Goal: Task Accomplishment & Management: Use online tool/utility

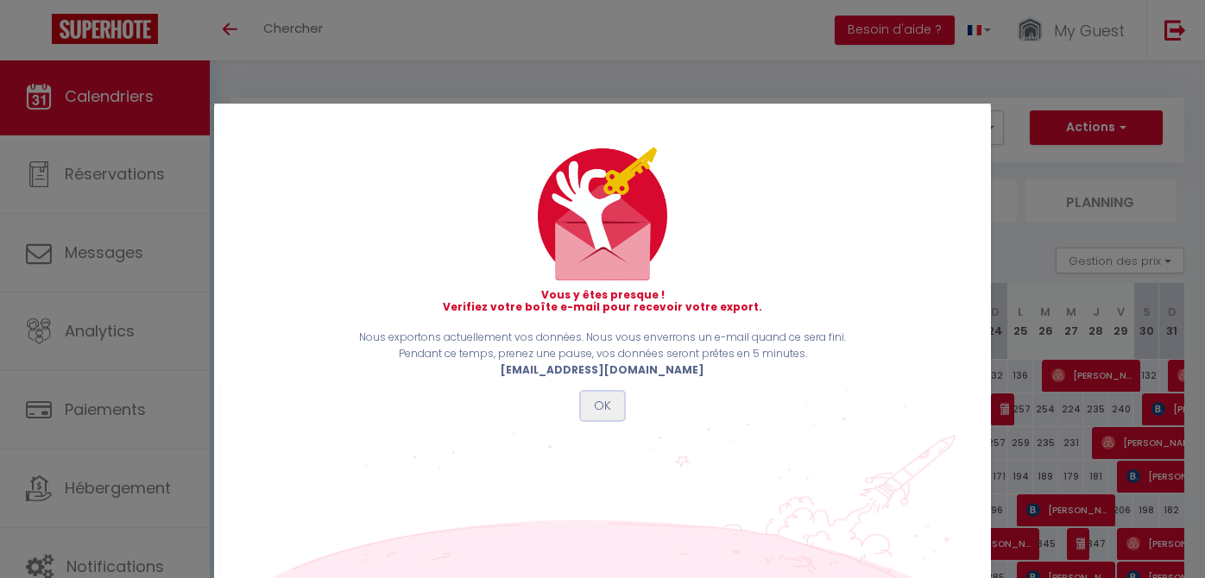
click at [610, 407] on button "OK" at bounding box center [602, 406] width 43 height 29
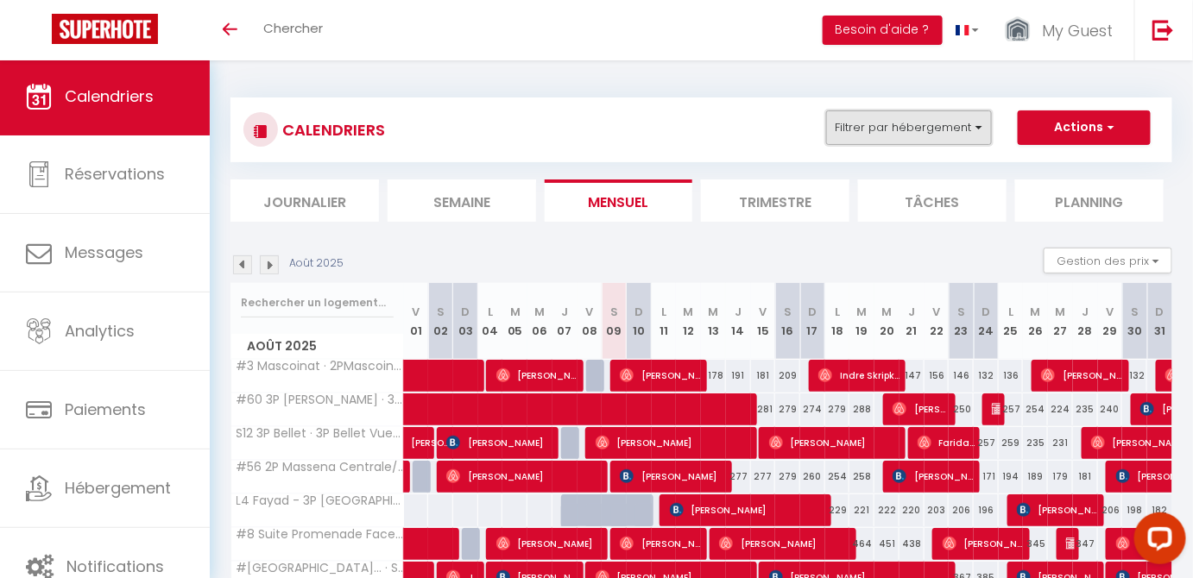
click at [899, 119] on button "Filtrer par hébergement" at bounding box center [909, 127] width 166 height 35
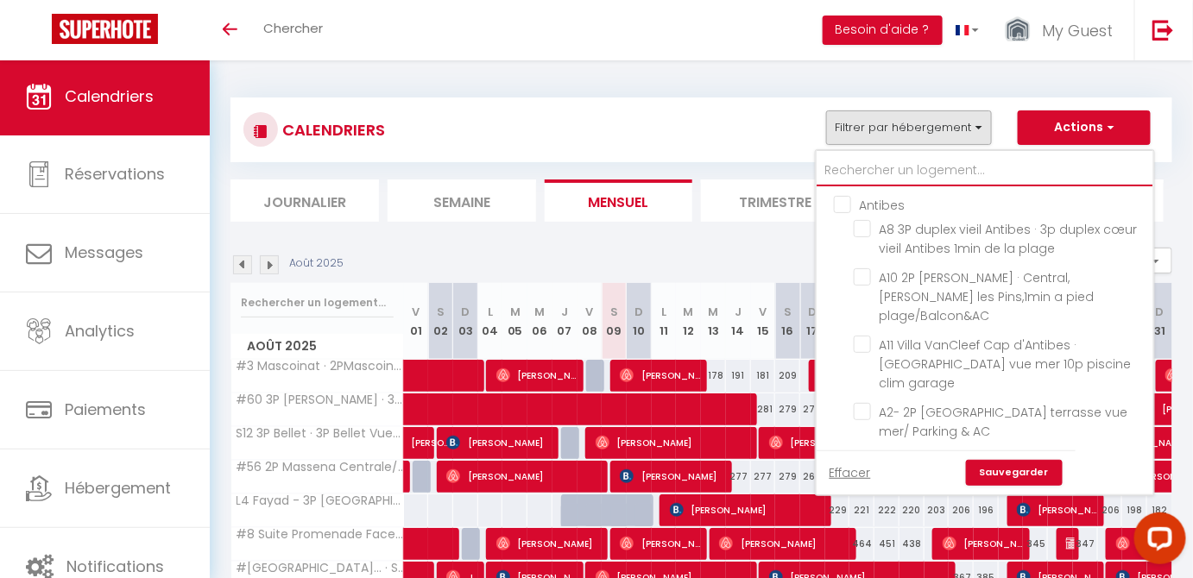
click at [877, 173] on input "text" at bounding box center [984, 170] width 337 height 31
type input "l"
checkbox input "false"
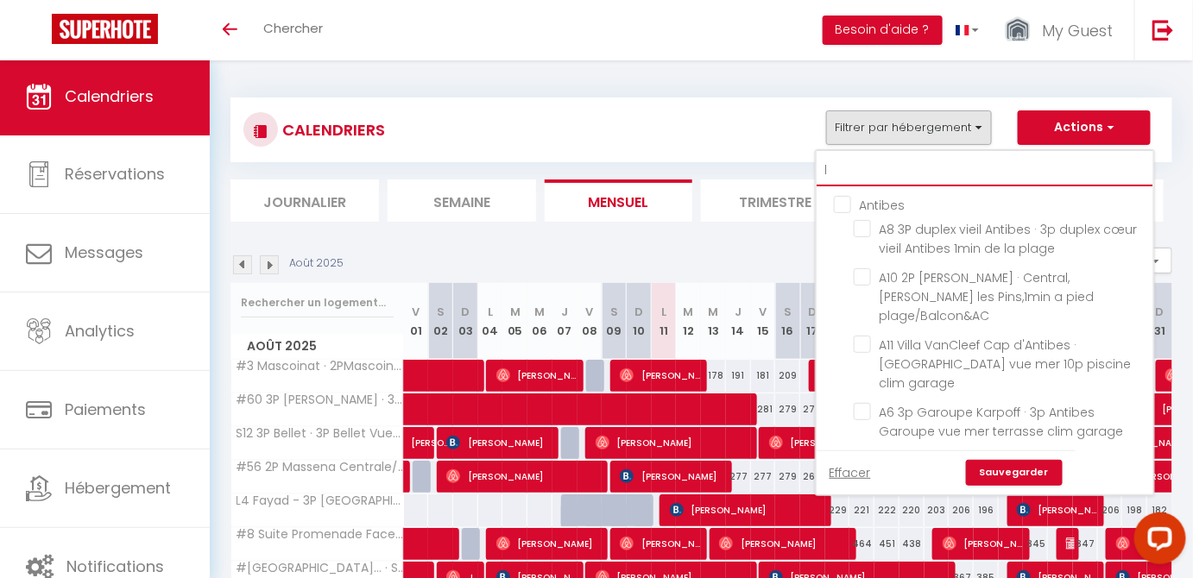
checkbox input "false"
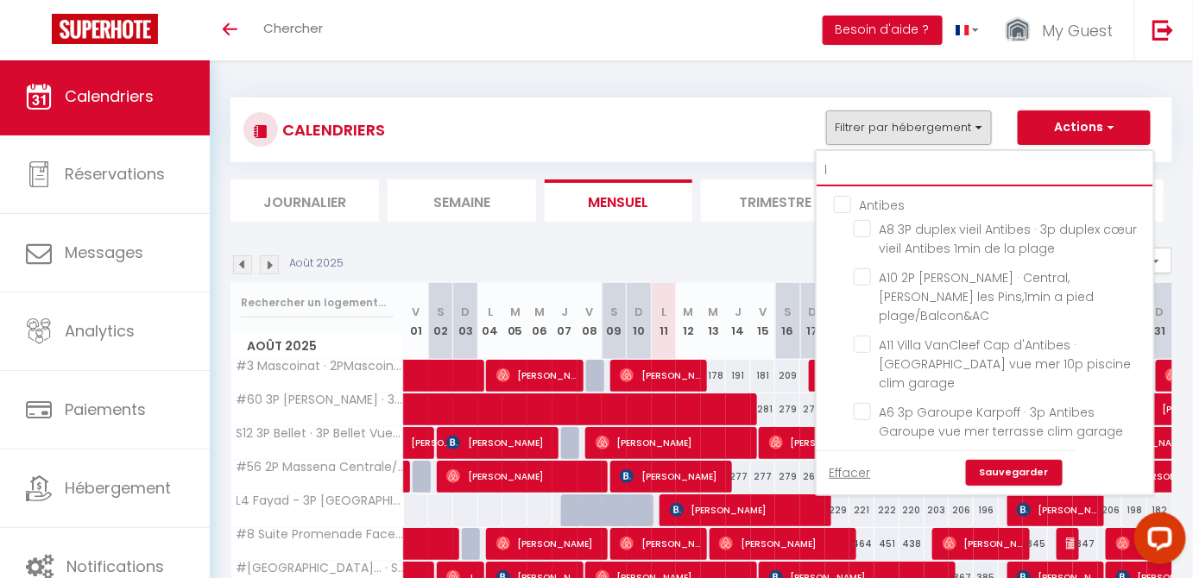
checkbox input "false"
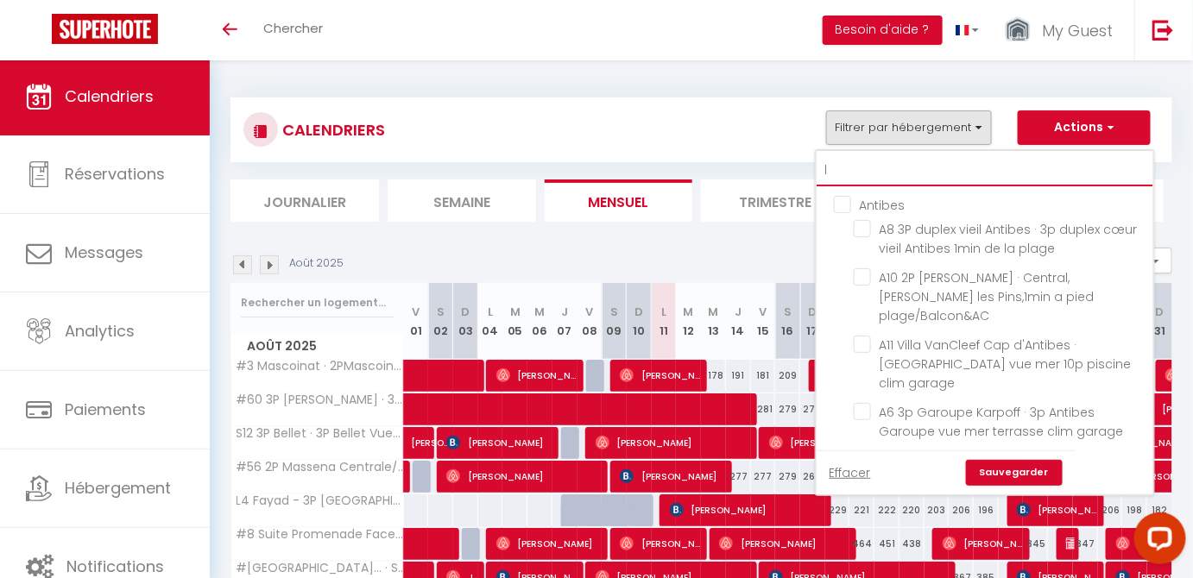
checkbox input "false"
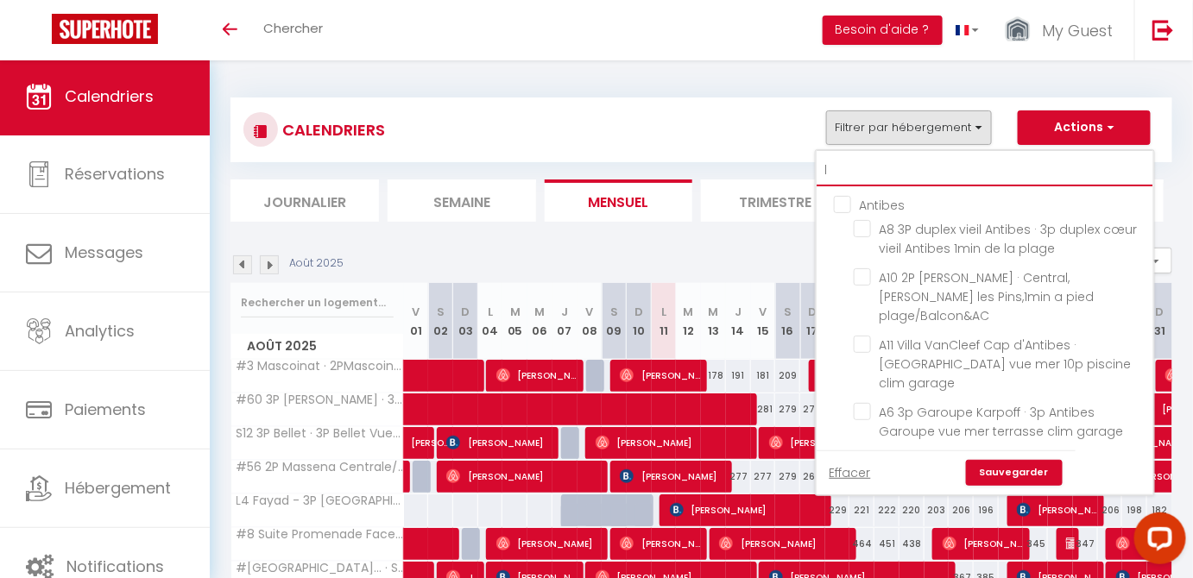
checkbox input "false"
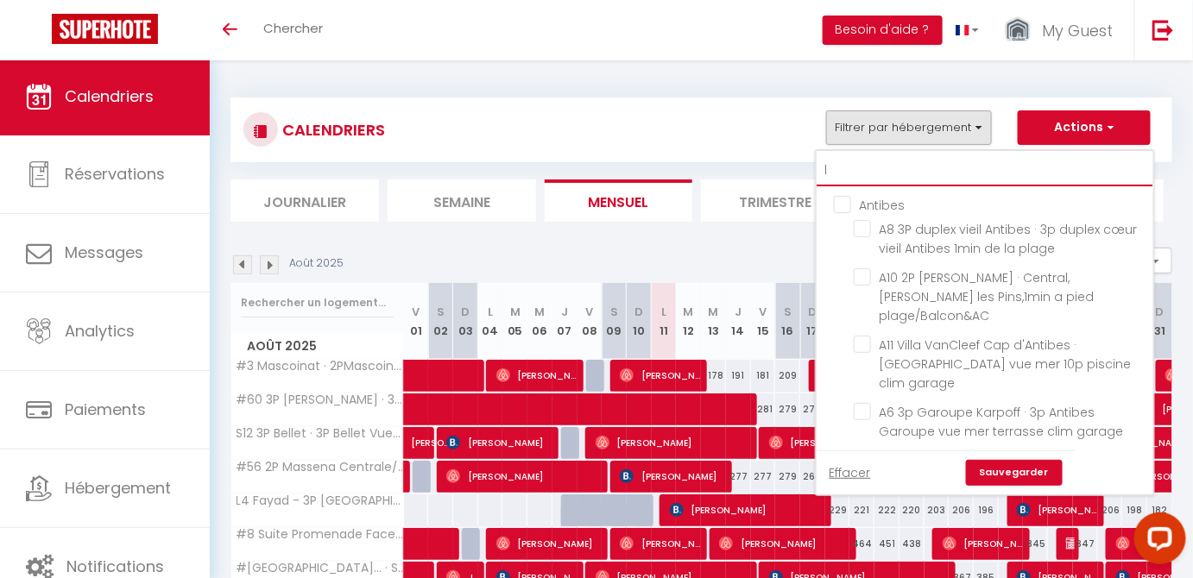
checkbox input "false"
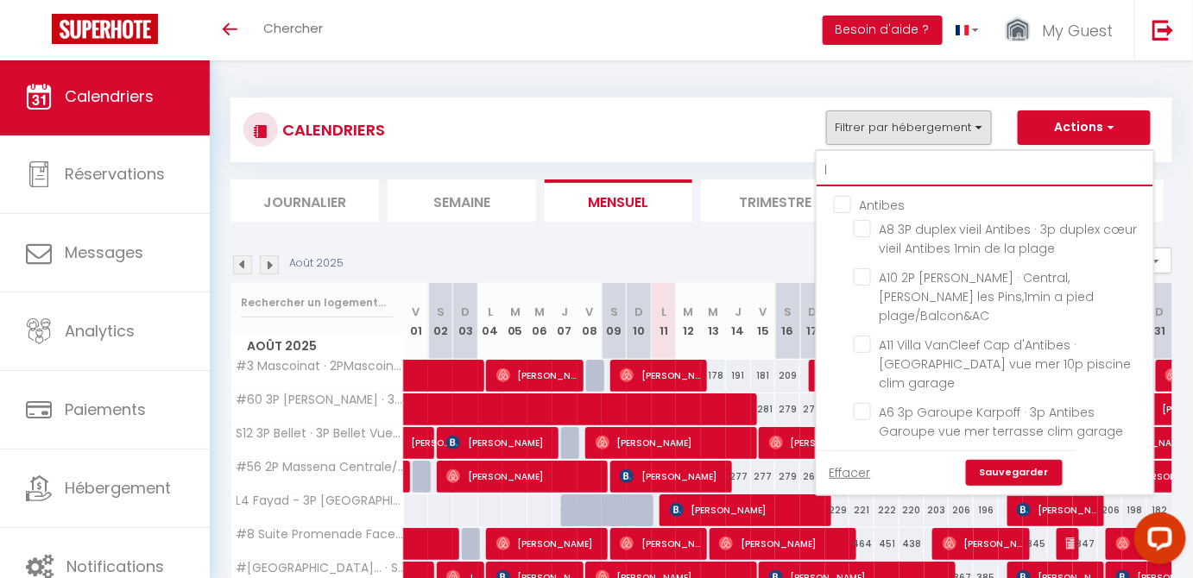
checkbox input "false"
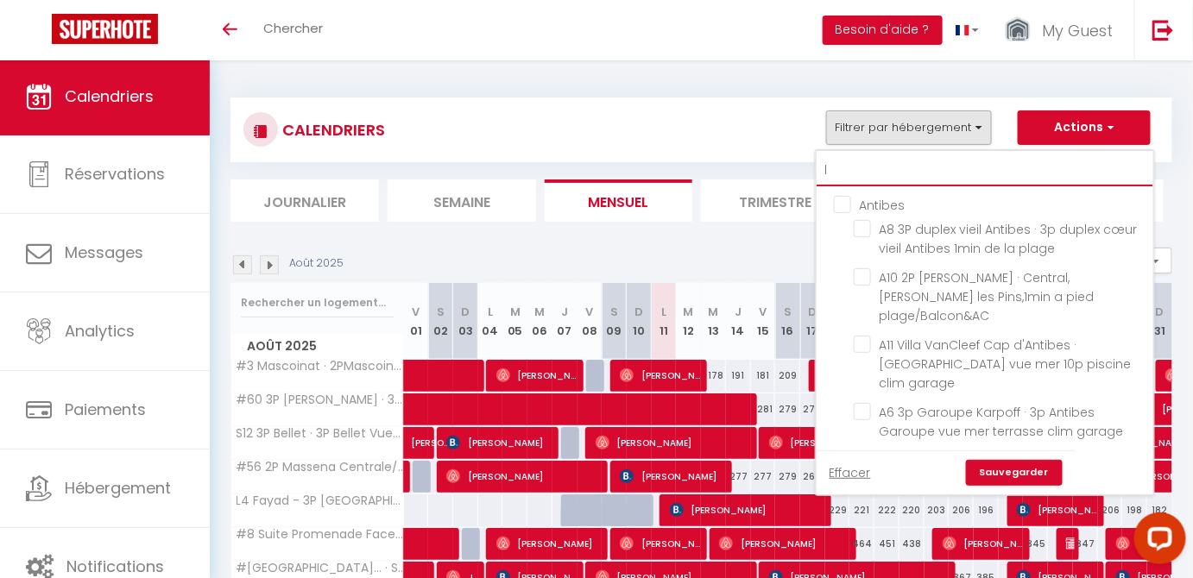
checkbox input "false"
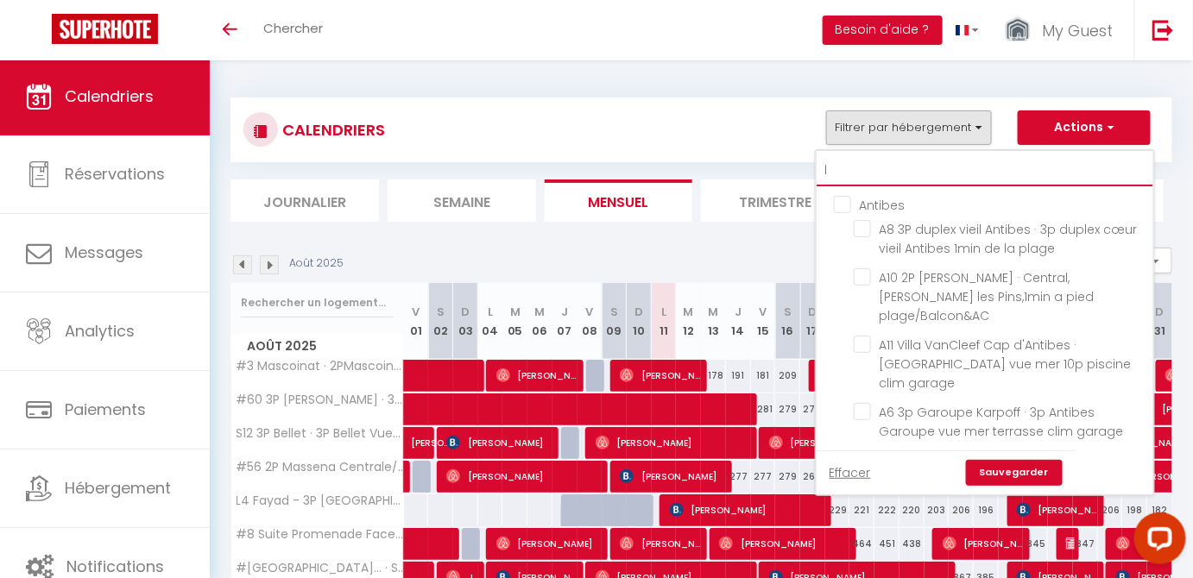
checkbox input "false"
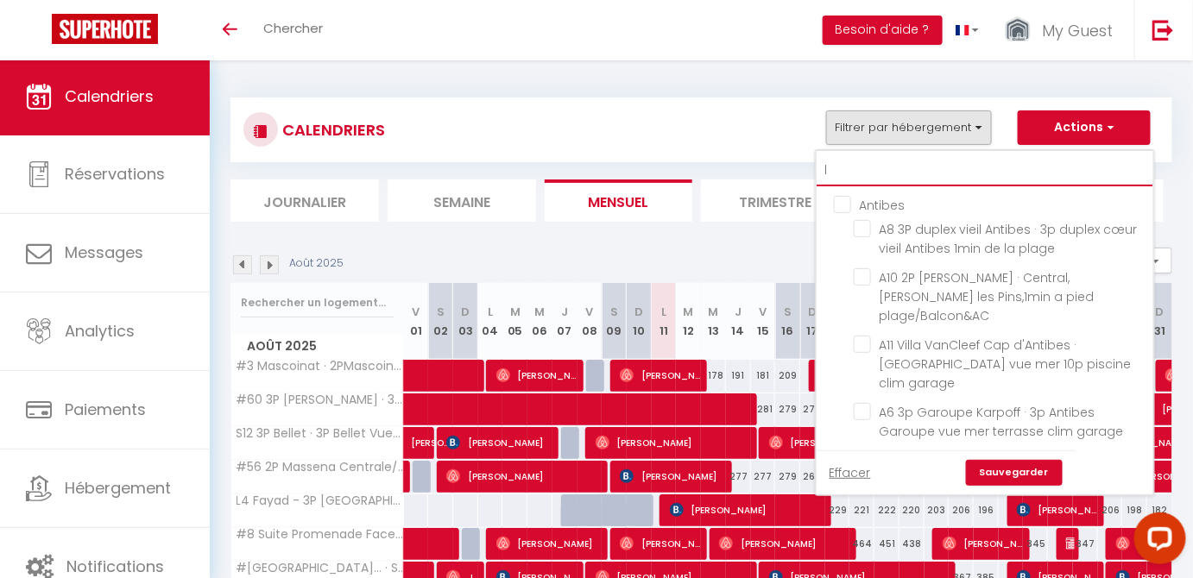
checkbox input "false"
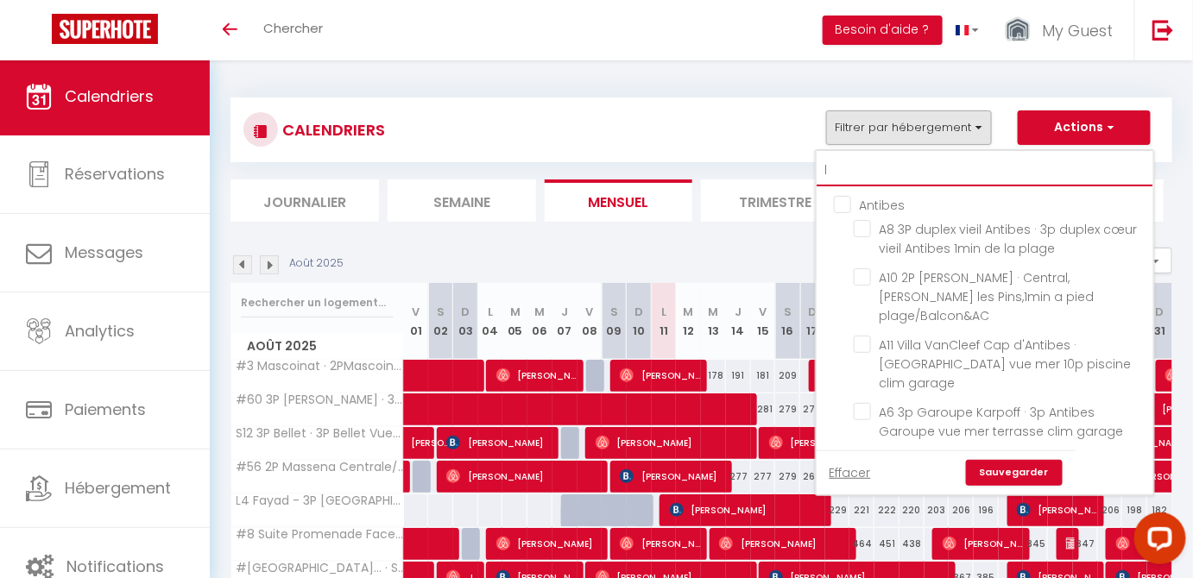
checkbox input "false"
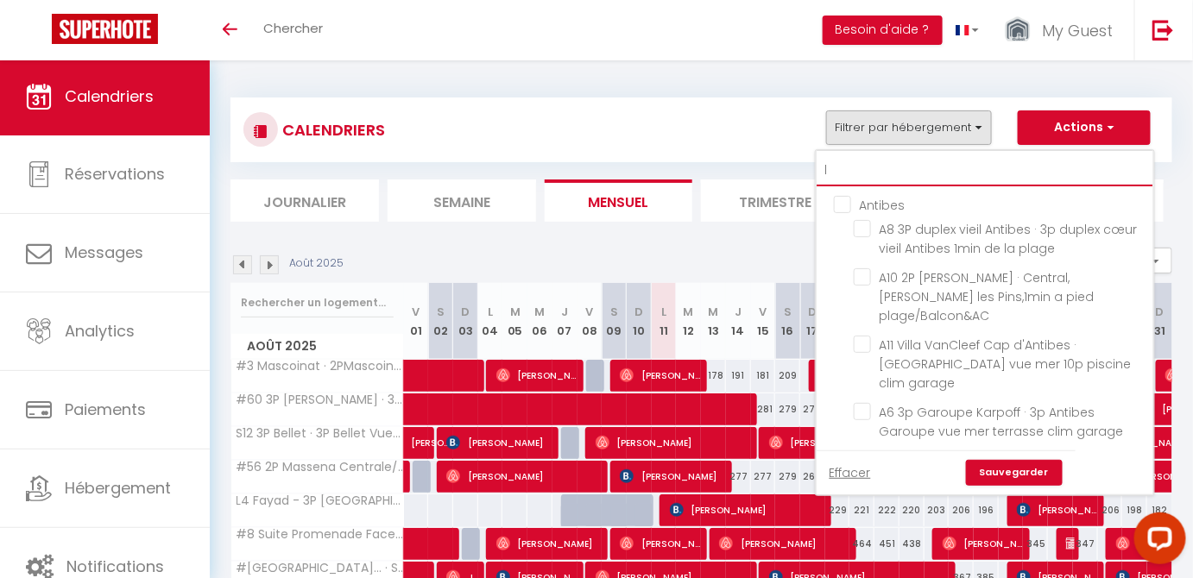
checkbox input "false"
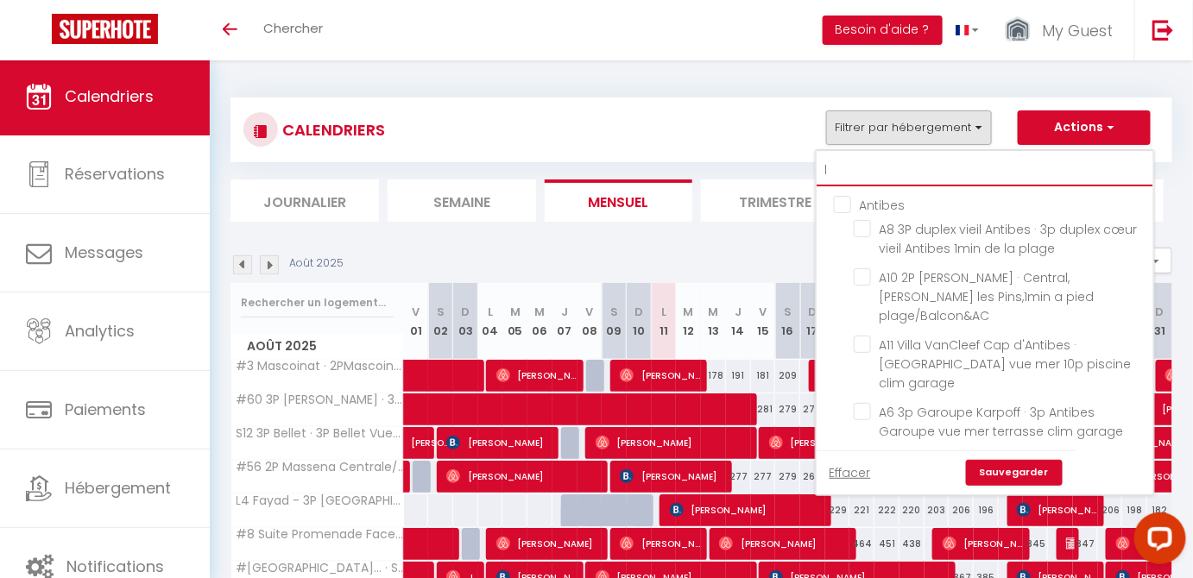
checkbox input "false"
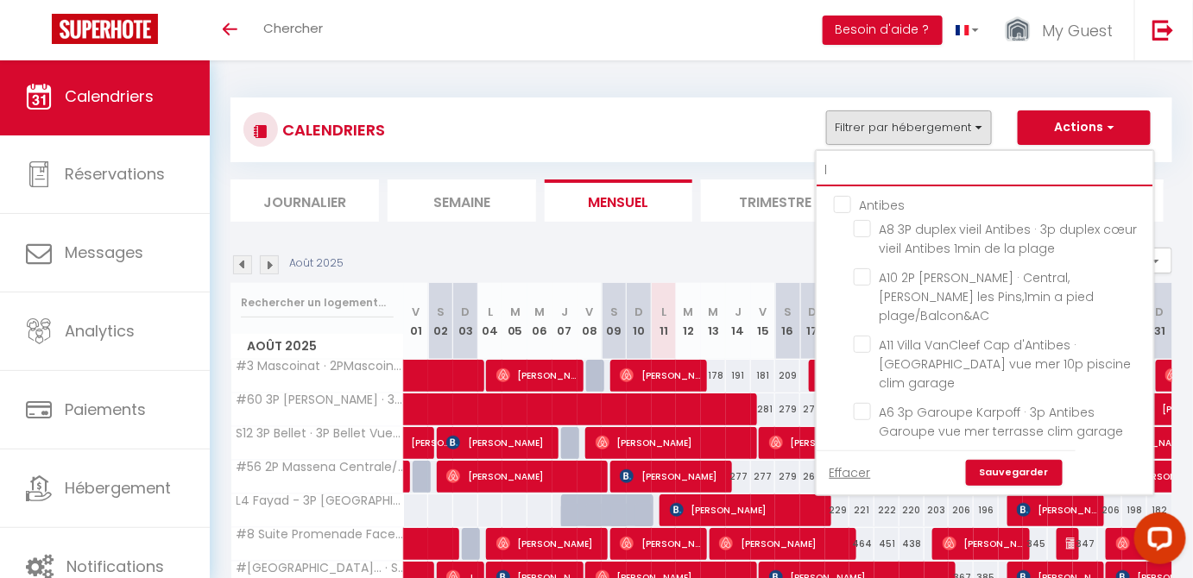
checkbox input "false"
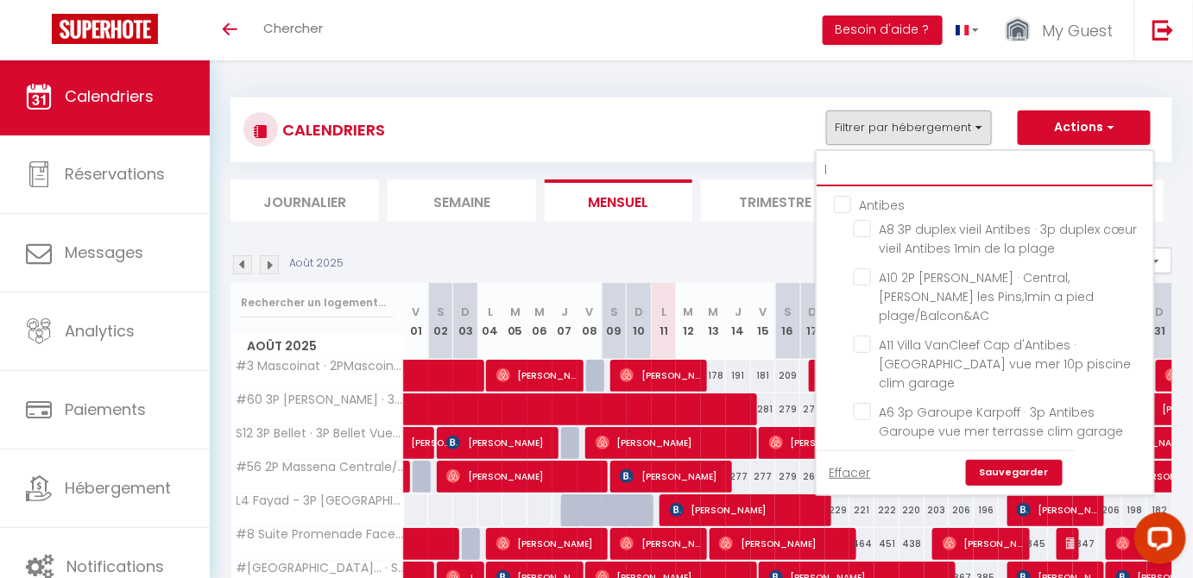
checkbox input "false"
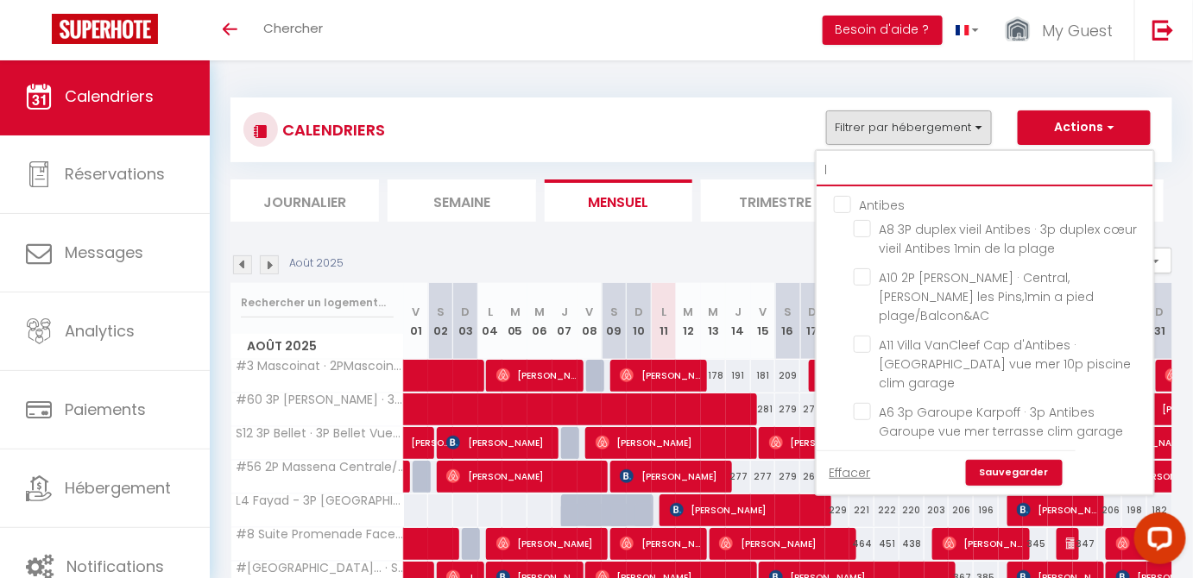
checkbox input "false"
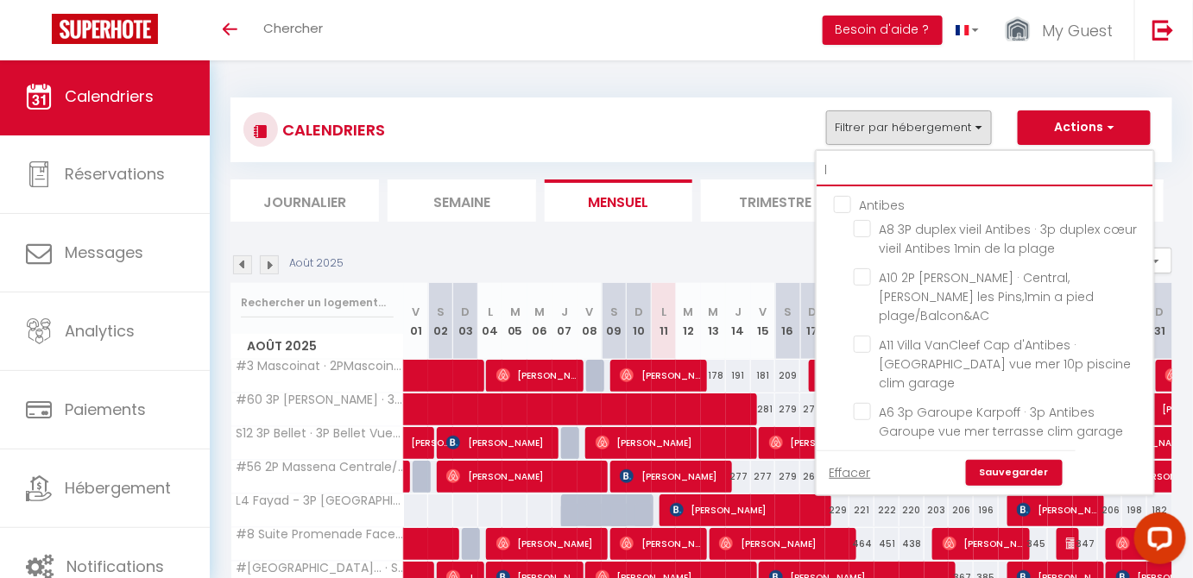
checkbox input "false"
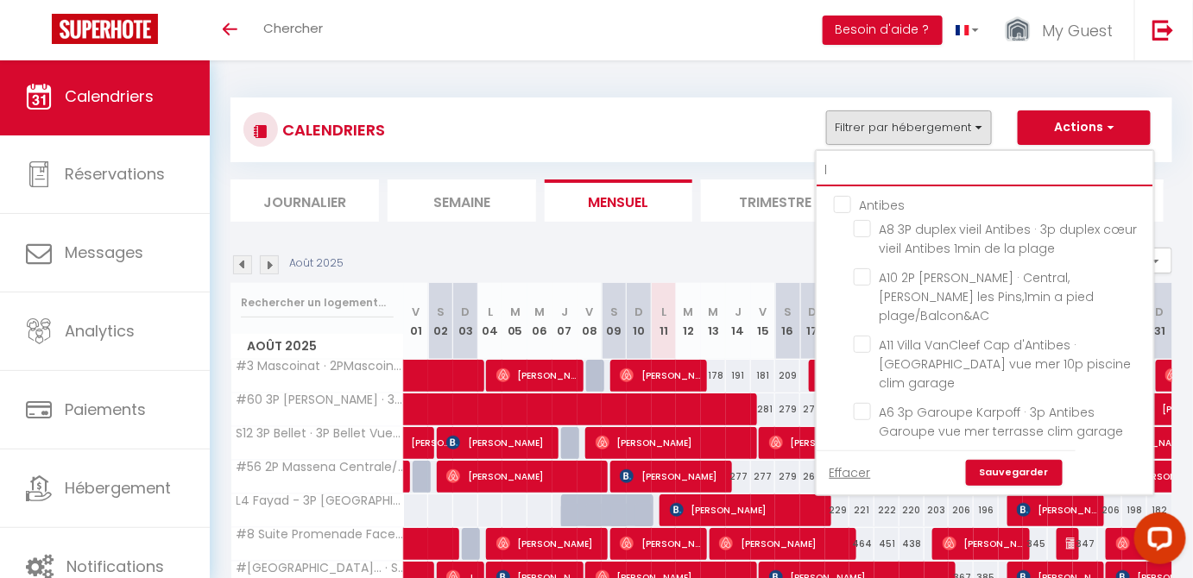
checkbox input "false"
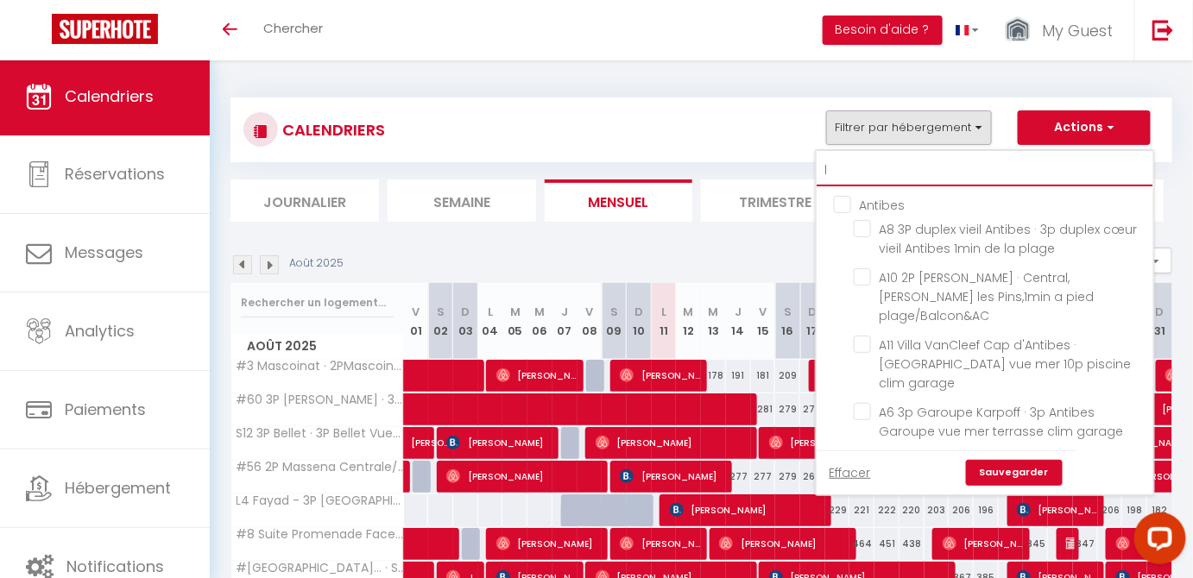
checkbox input "false"
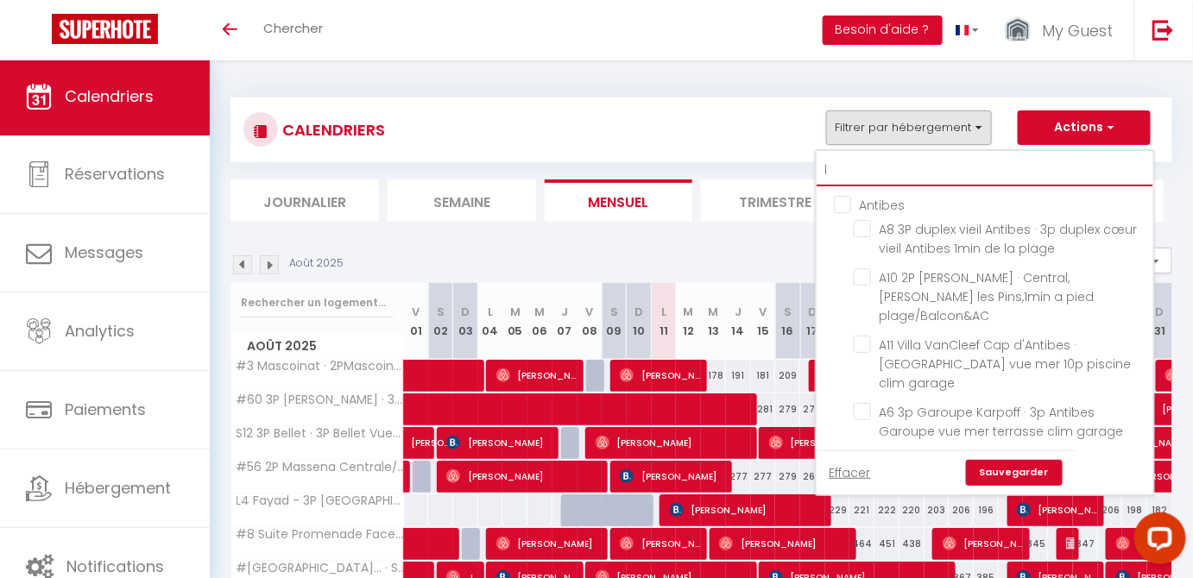
checkbox input "false"
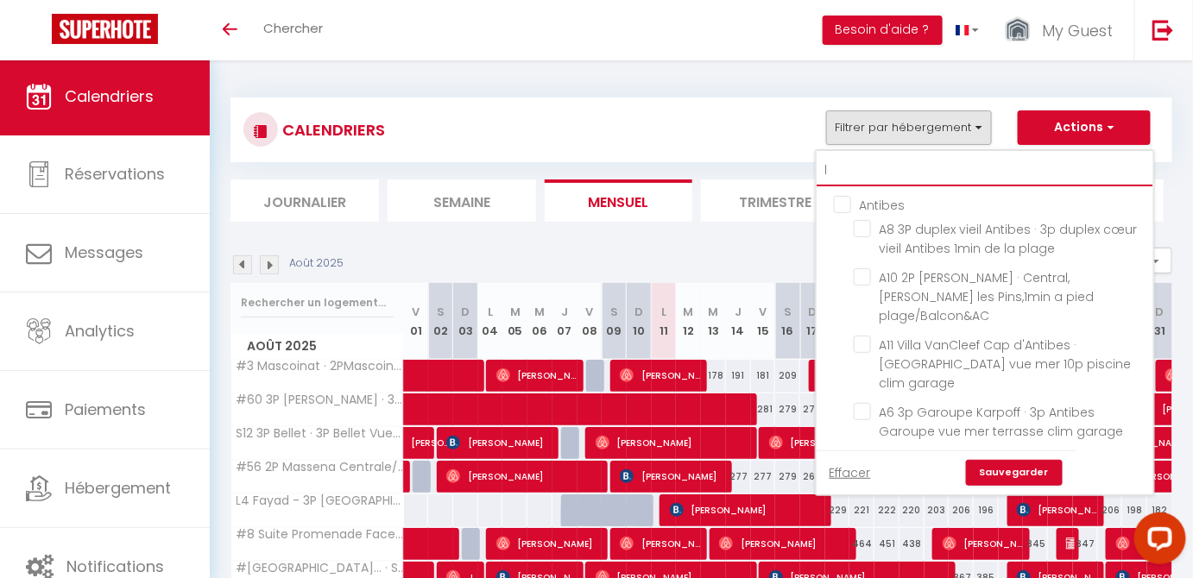
checkbox input "false"
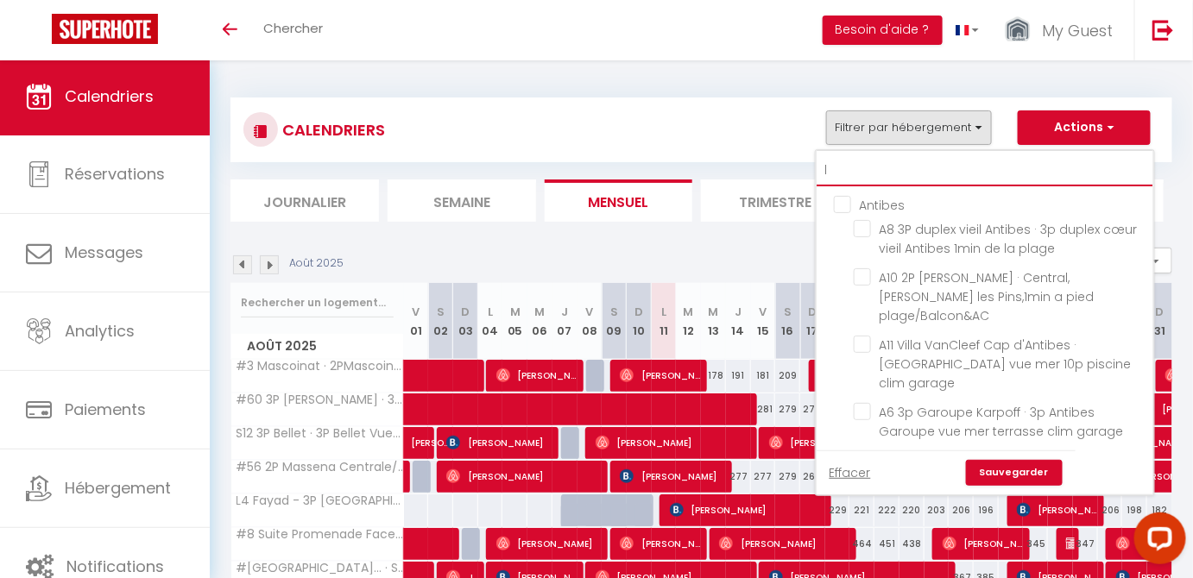
checkbox input "false"
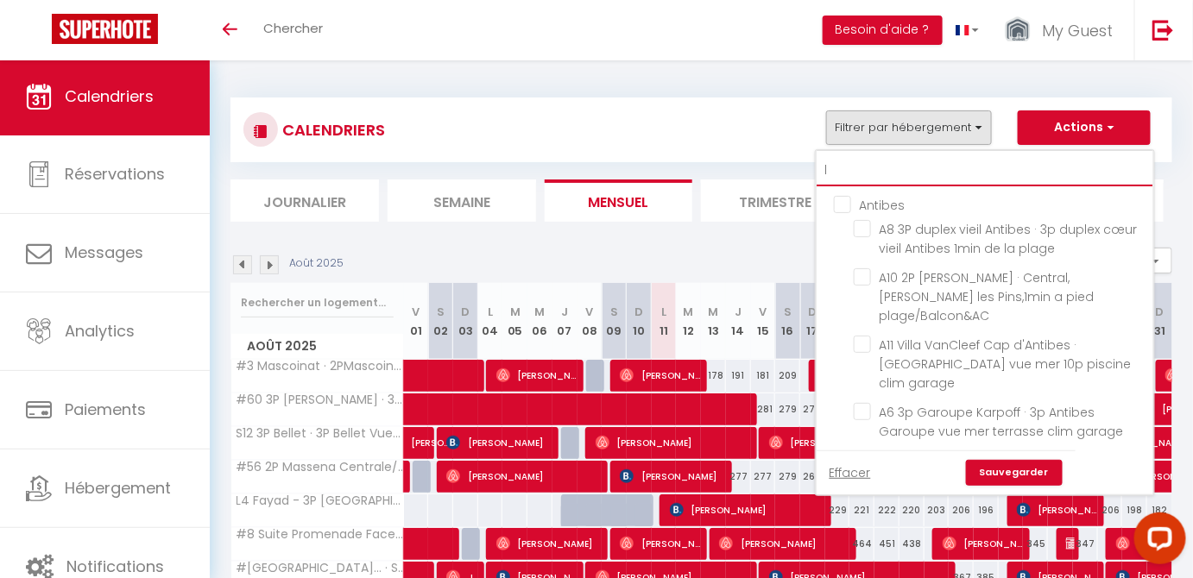
checkbox input "false"
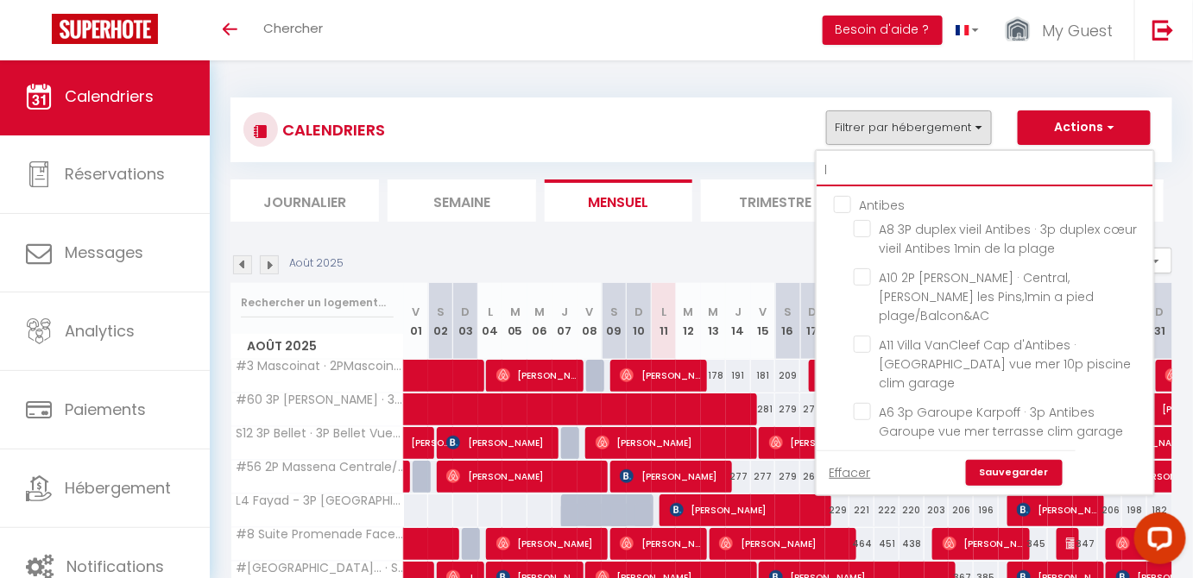
checkbox input "false"
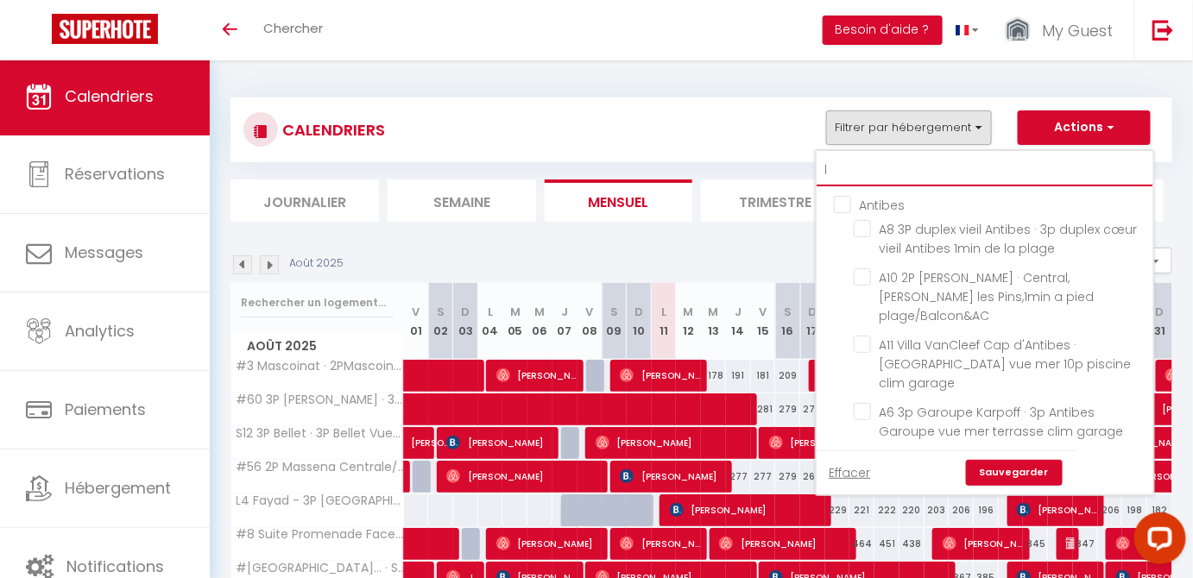
checkbox input "false"
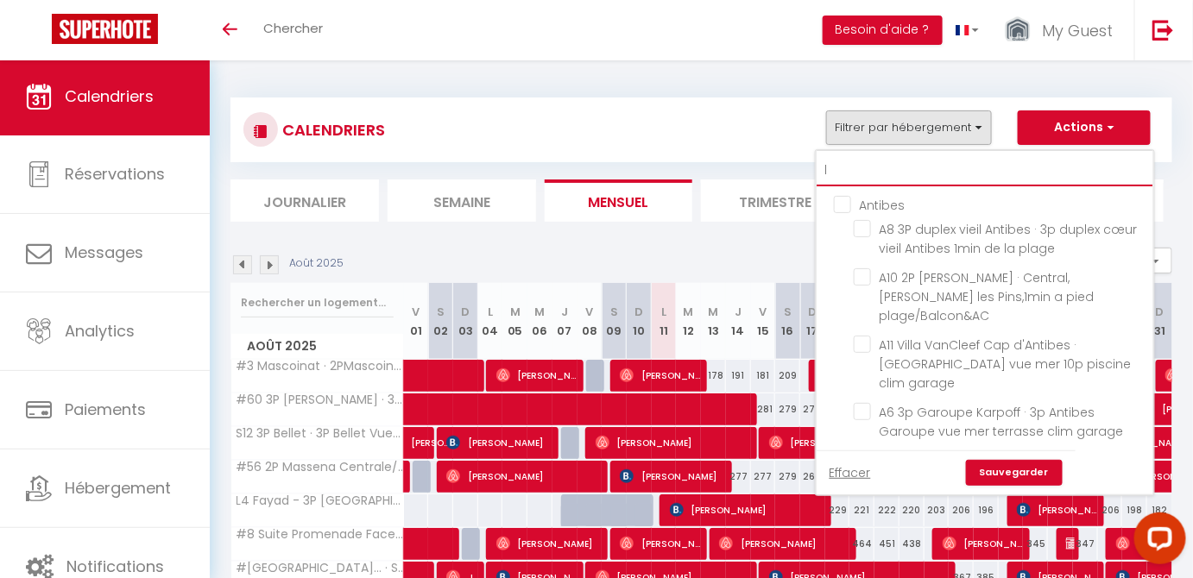
checkbox input "false"
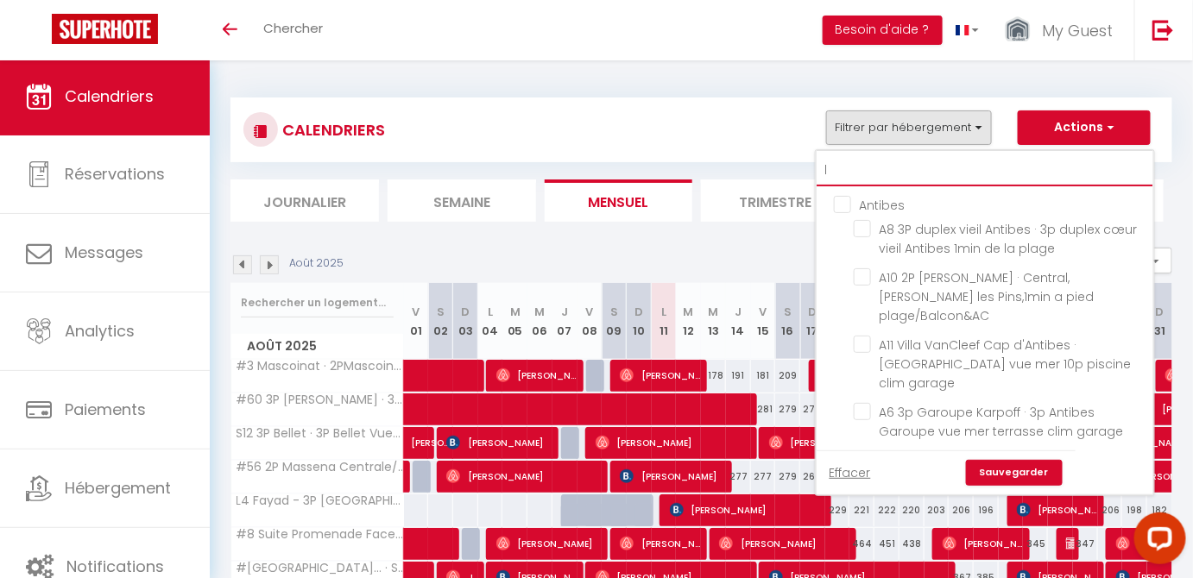
checkbox input "false"
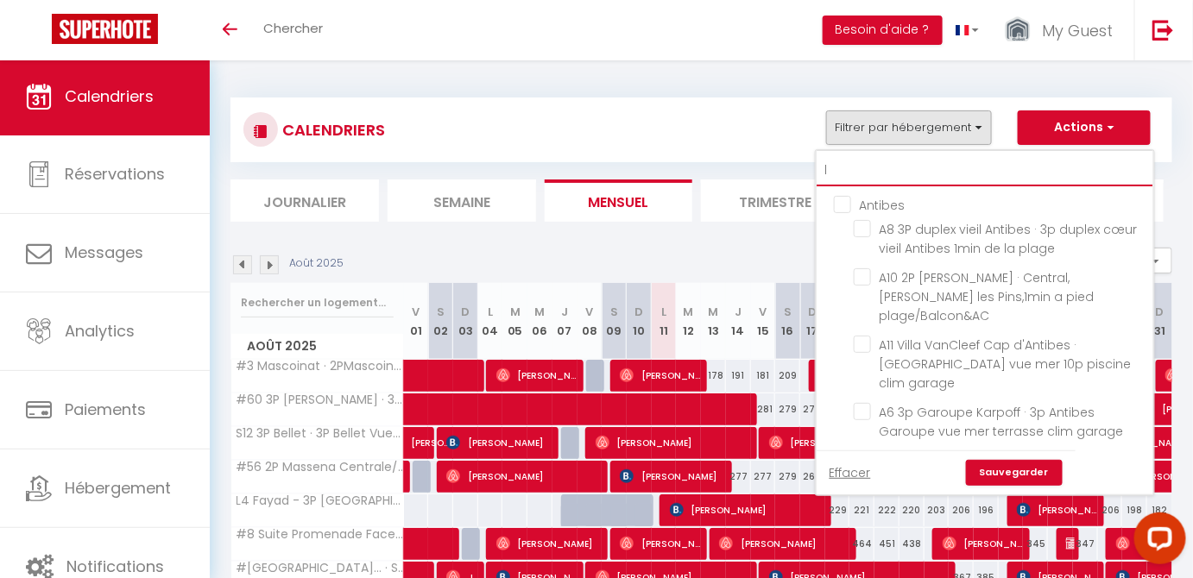
checkbox input "false"
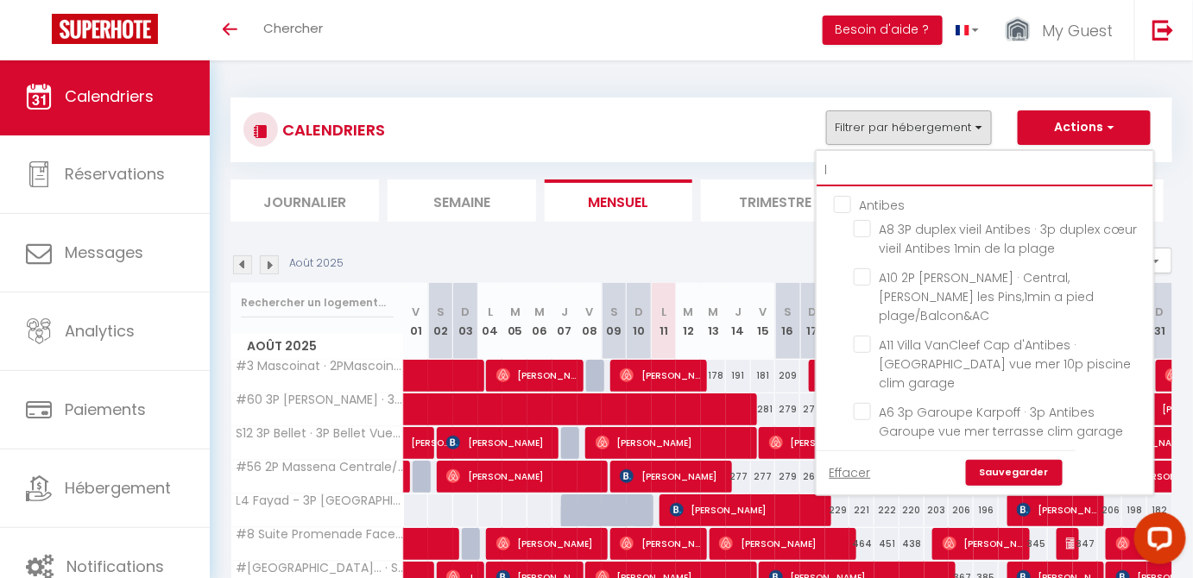
checkbox input "false"
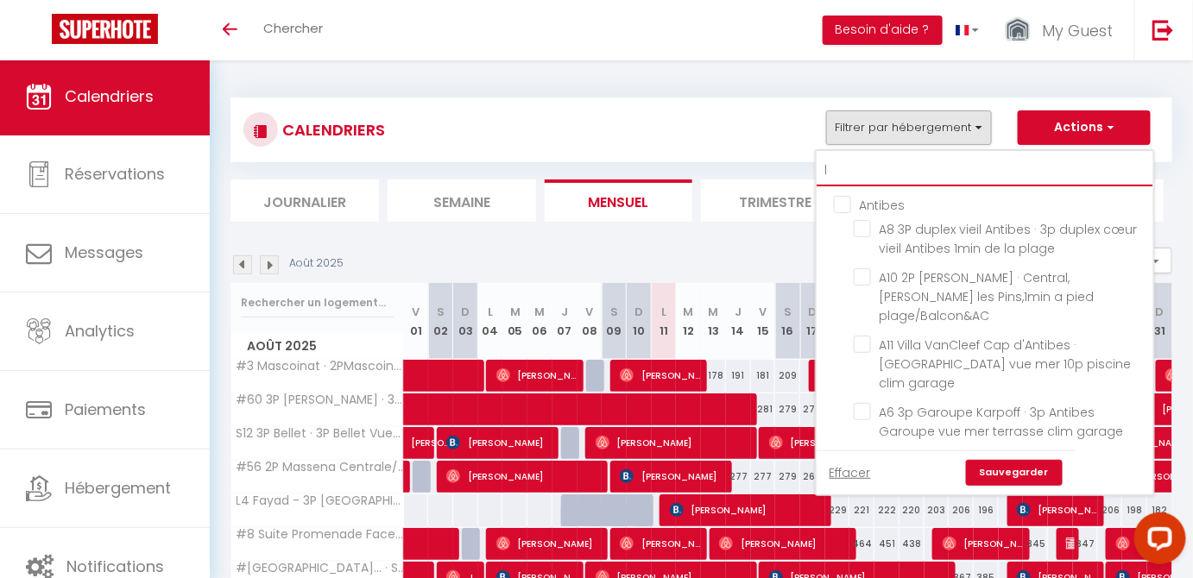
checkbox input "false"
type input "l11"
checkbox input "false"
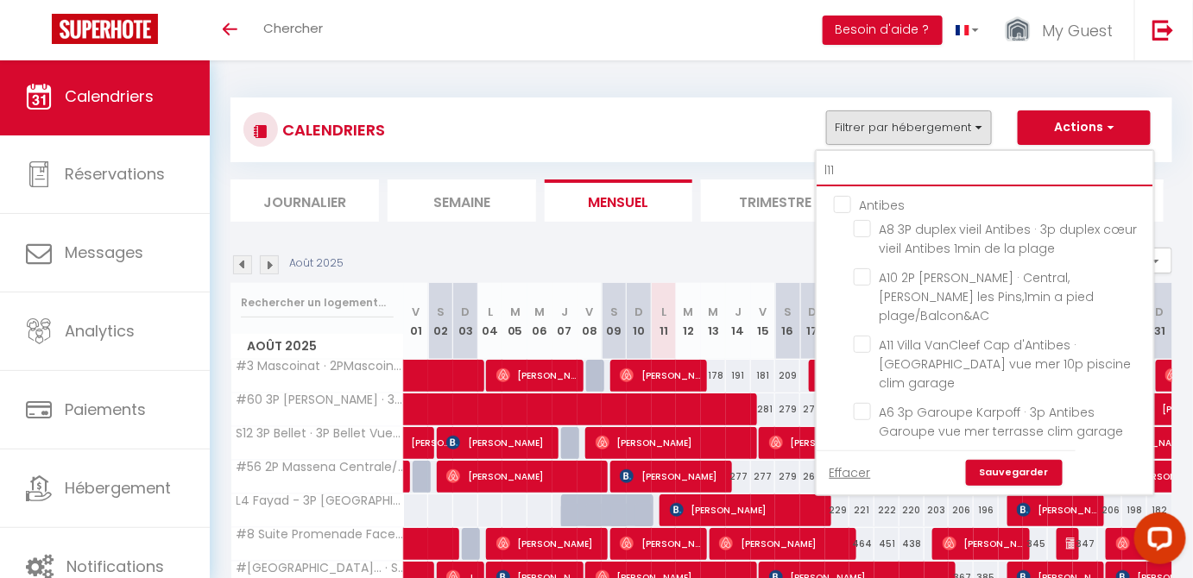
checkbox input "false"
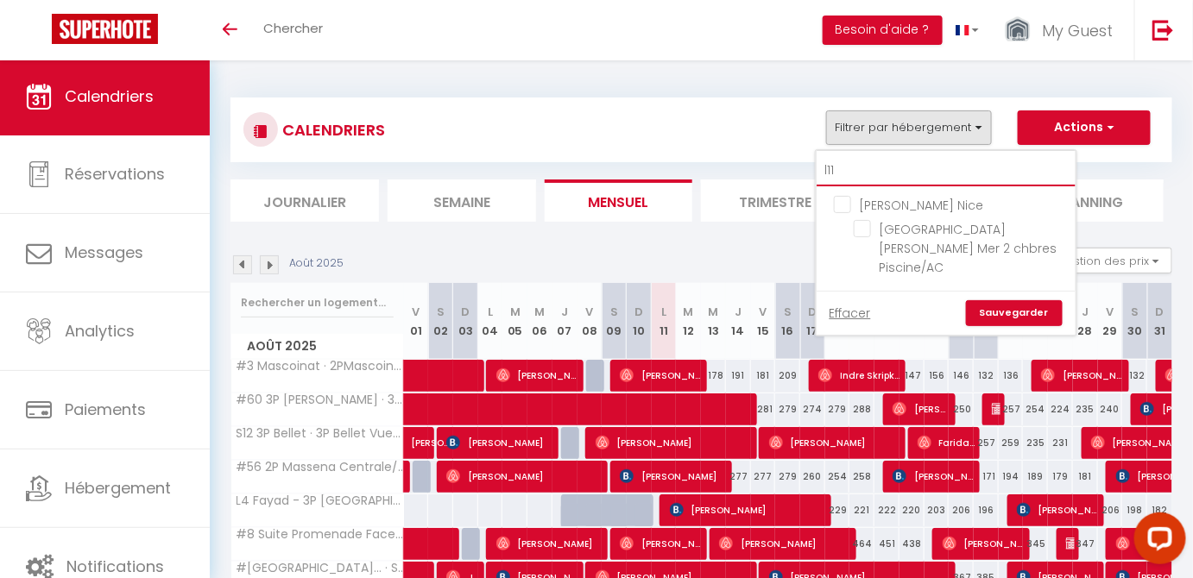
type input "l11"
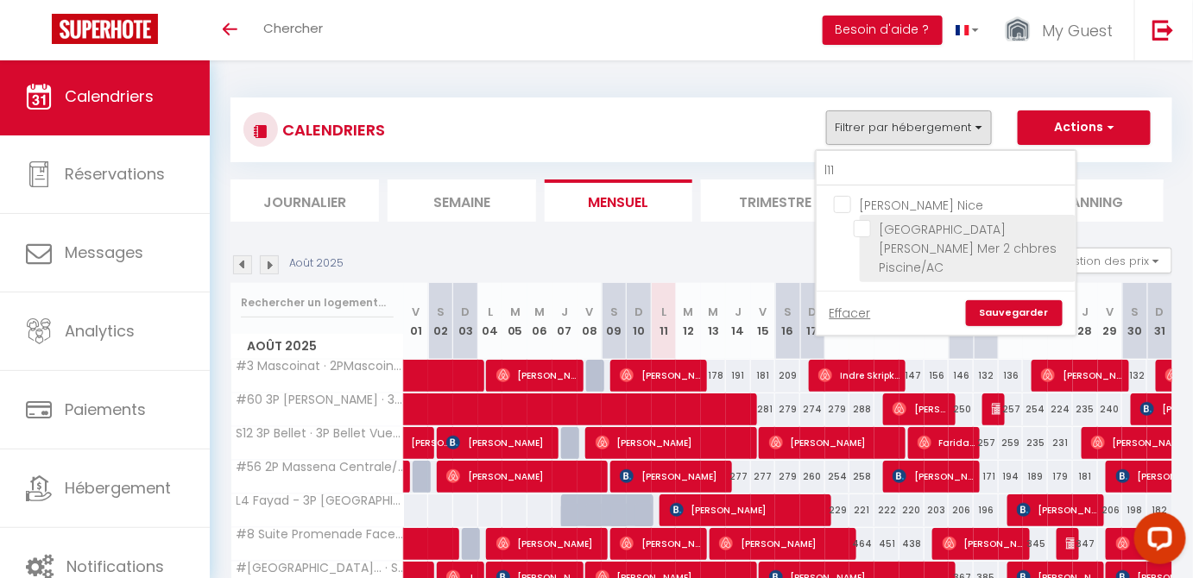
click at [867, 230] on input "[GEOGRAPHIC_DATA][PERSON_NAME] Mer 2 chbres Piscine/AC" at bounding box center [962, 228] width 216 height 17
checkbox input "true"
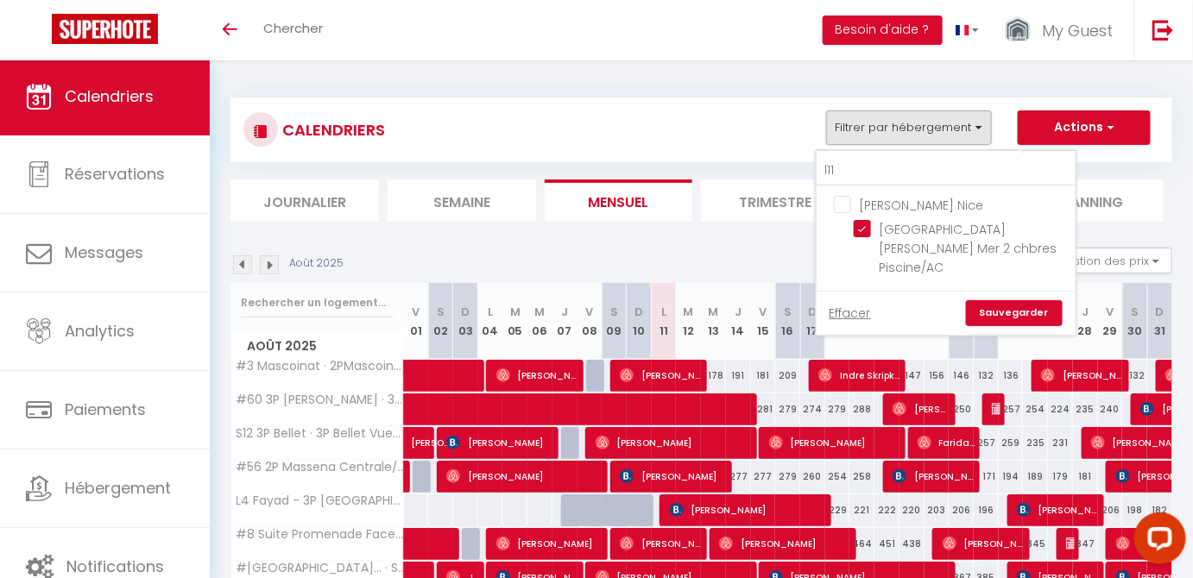
click at [1018, 316] on link "Sauvegarder" at bounding box center [1014, 313] width 97 height 26
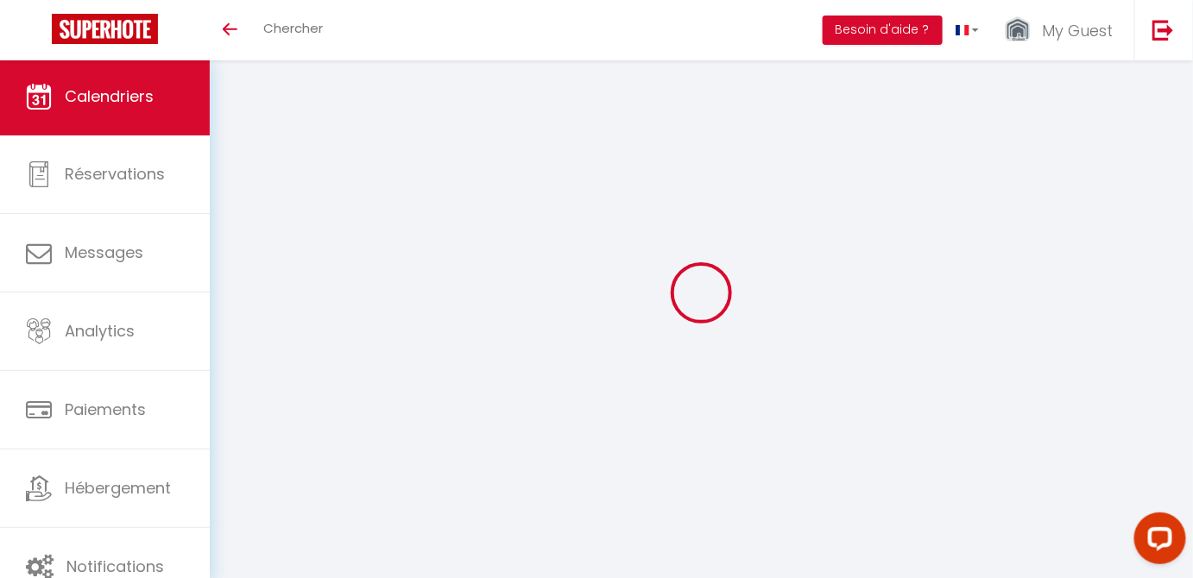
select select
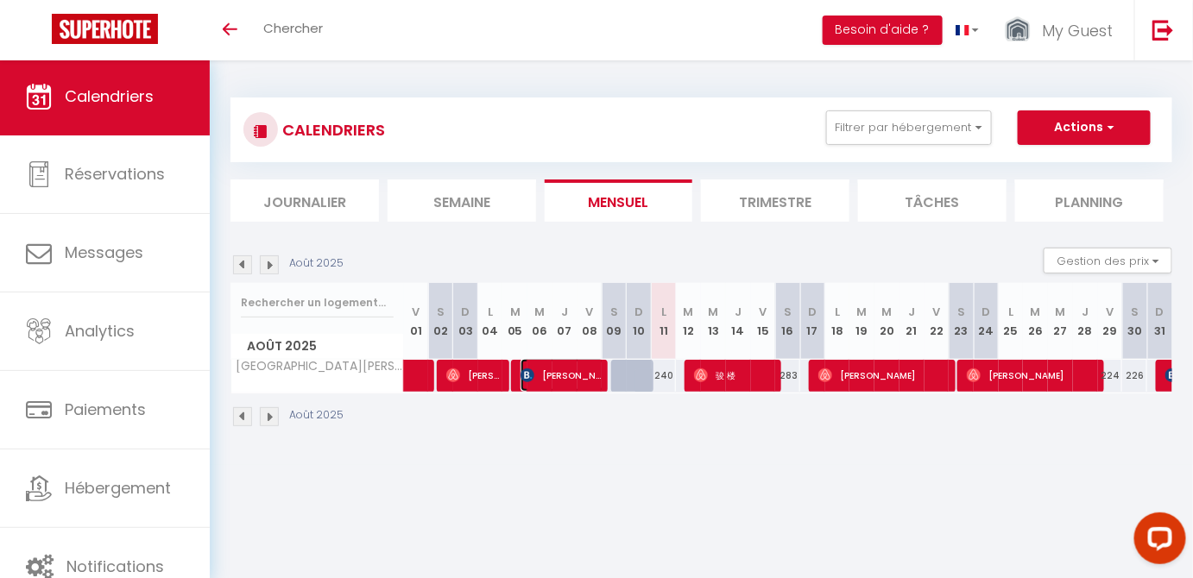
click at [594, 381] on span "[PERSON_NAME]" at bounding box center [562, 375] width 84 height 33
select select "OK"
select select "KO"
select select "0"
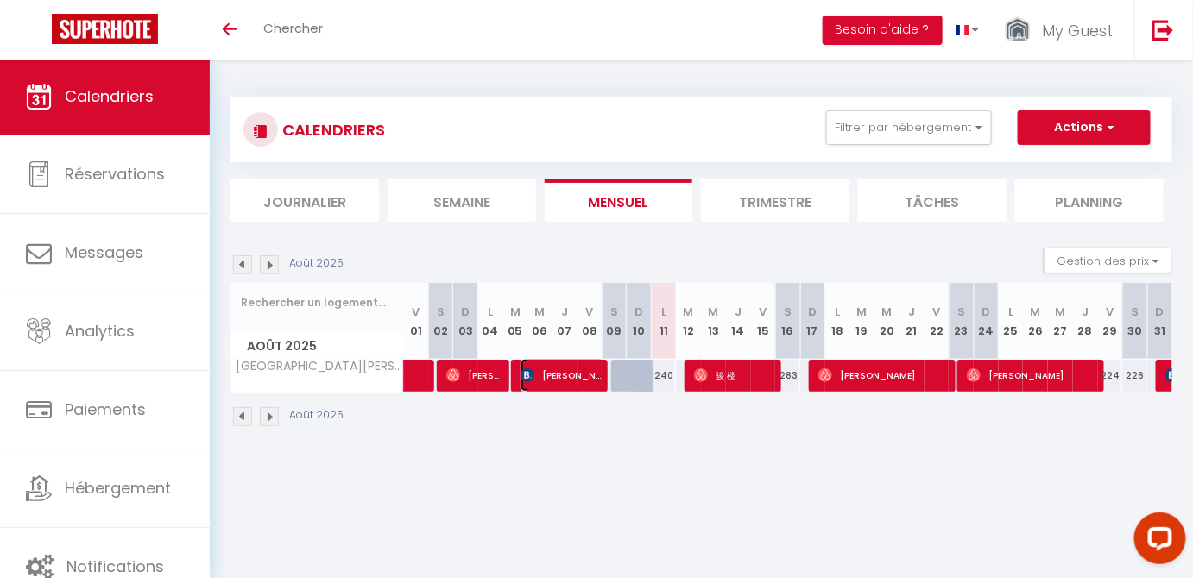
select select "1"
select select
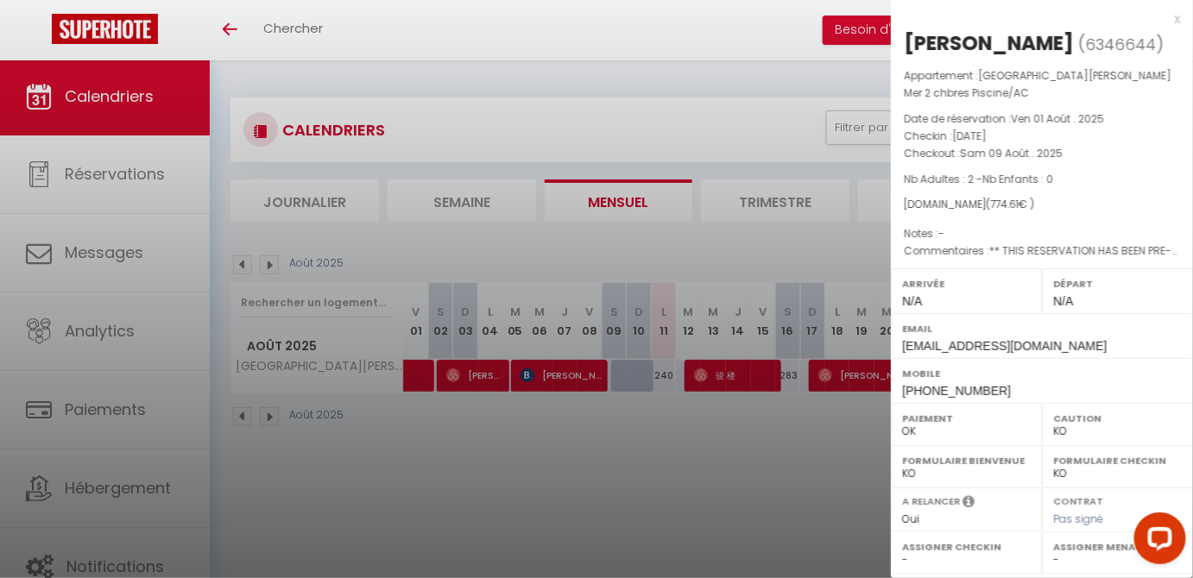
click at [650, 385] on div at bounding box center [596, 289] width 1193 height 578
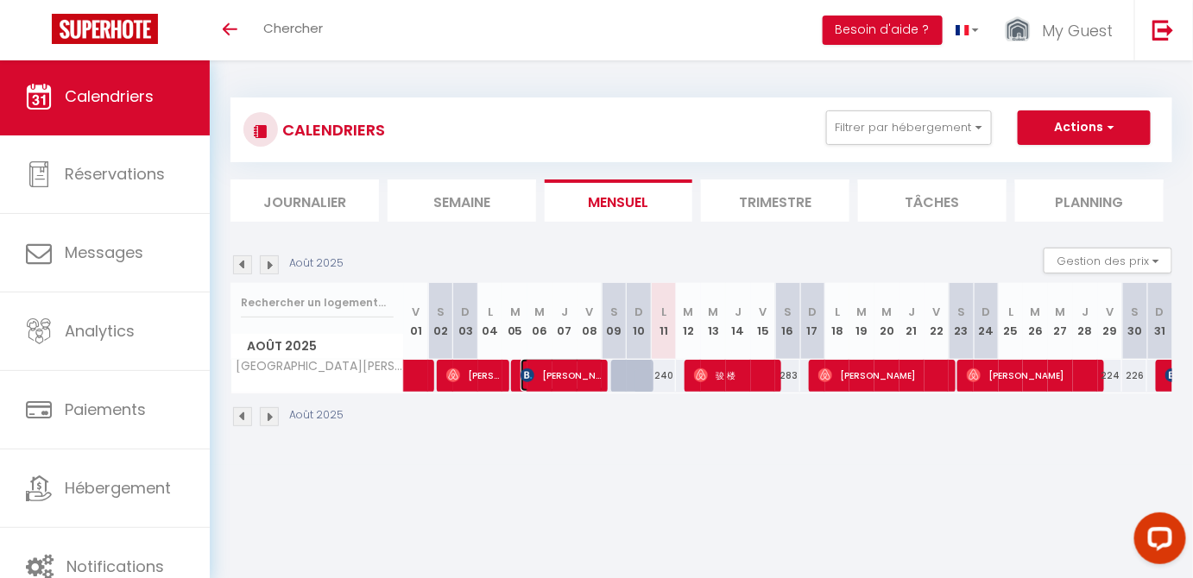
click at [572, 382] on span "[PERSON_NAME]" at bounding box center [562, 375] width 84 height 33
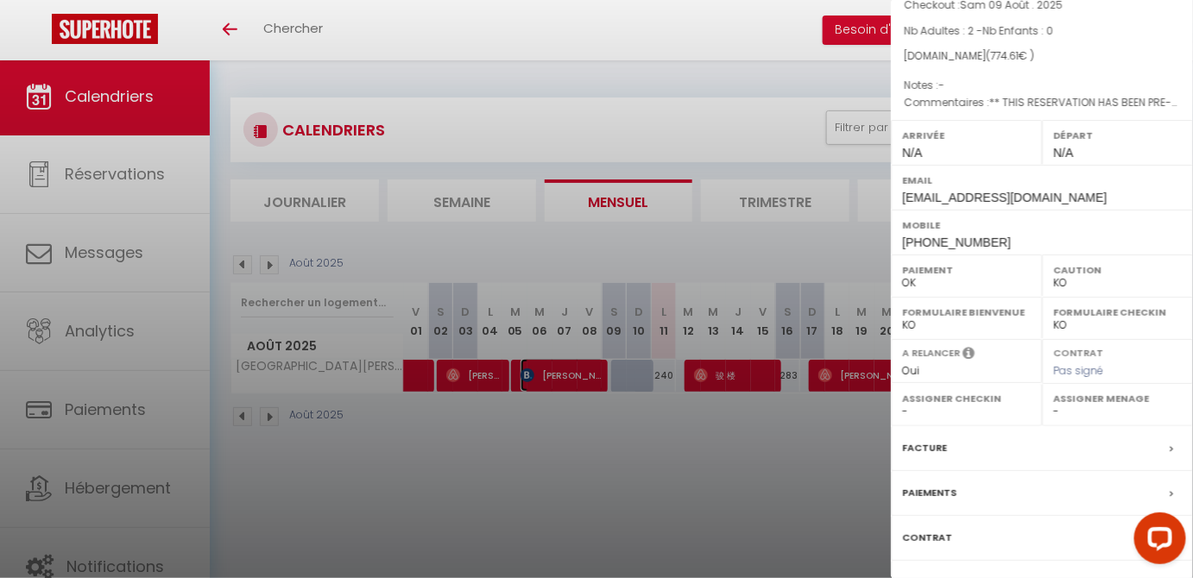
scroll to position [156, 0]
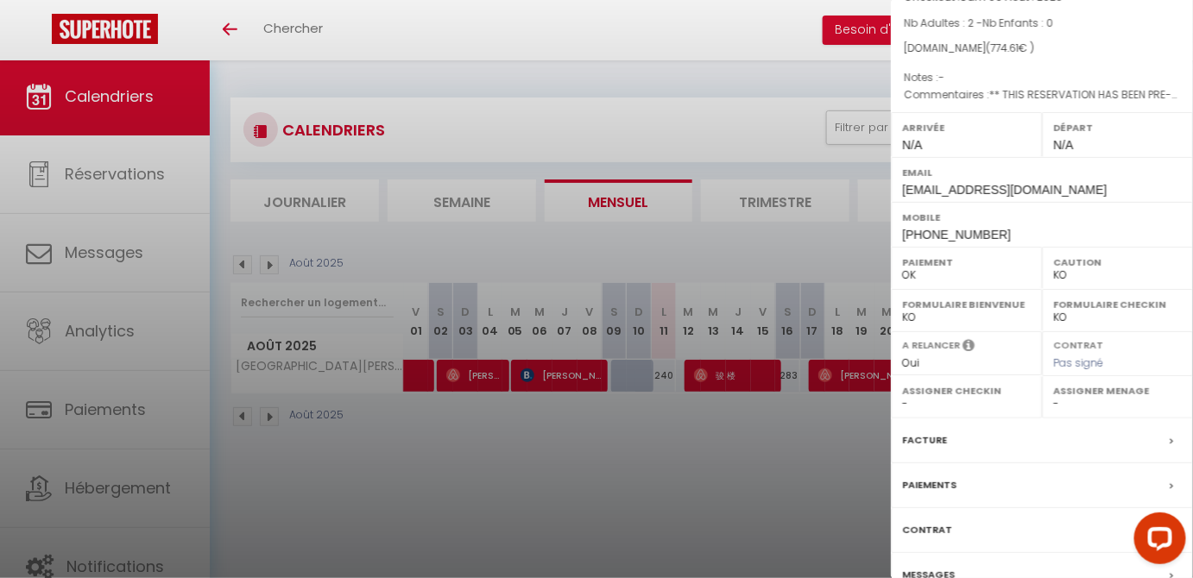
click at [730, 457] on div at bounding box center [596, 289] width 1193 height 578
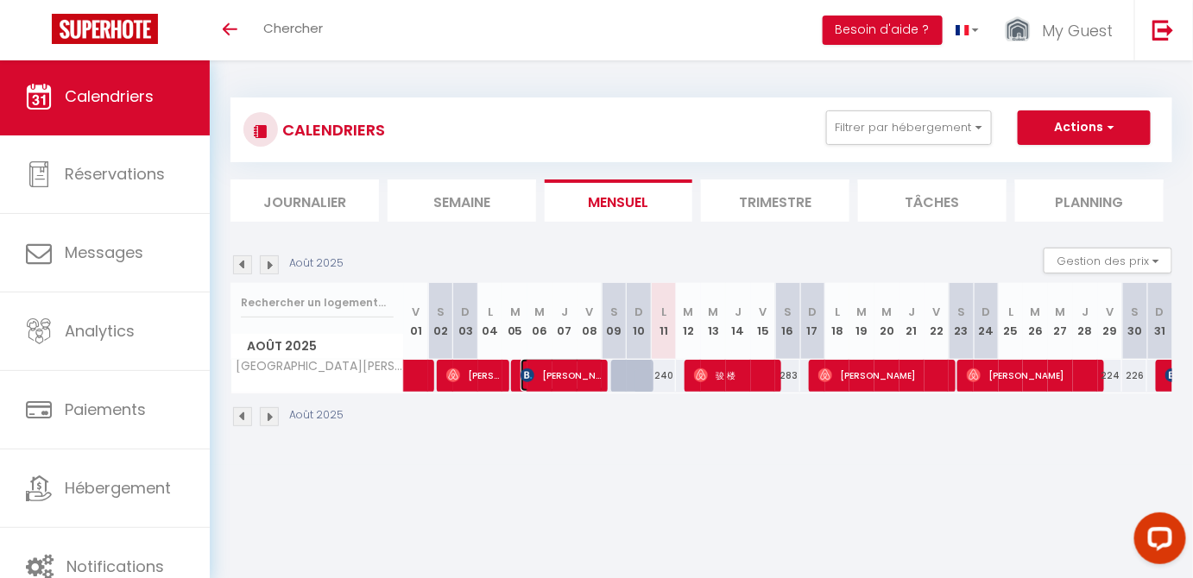
click at [580, 378] on span "[PERSON_NAME]" at bounding box center [562, 375] width 84 height 33
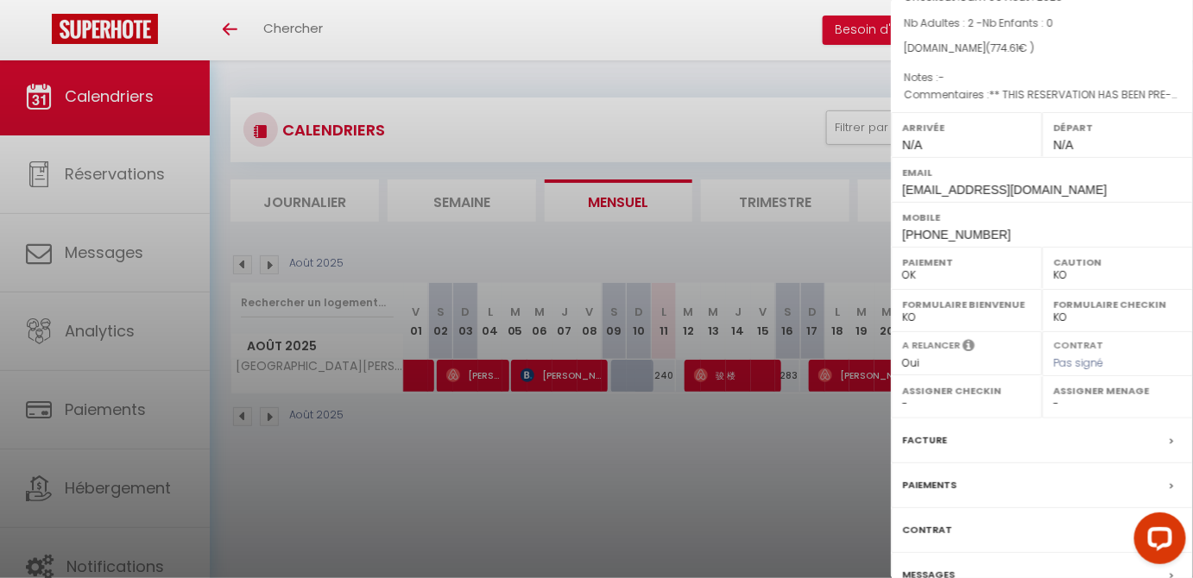
click at [676, 390] on div at bounding box center [596, 289] width 1193 height 578
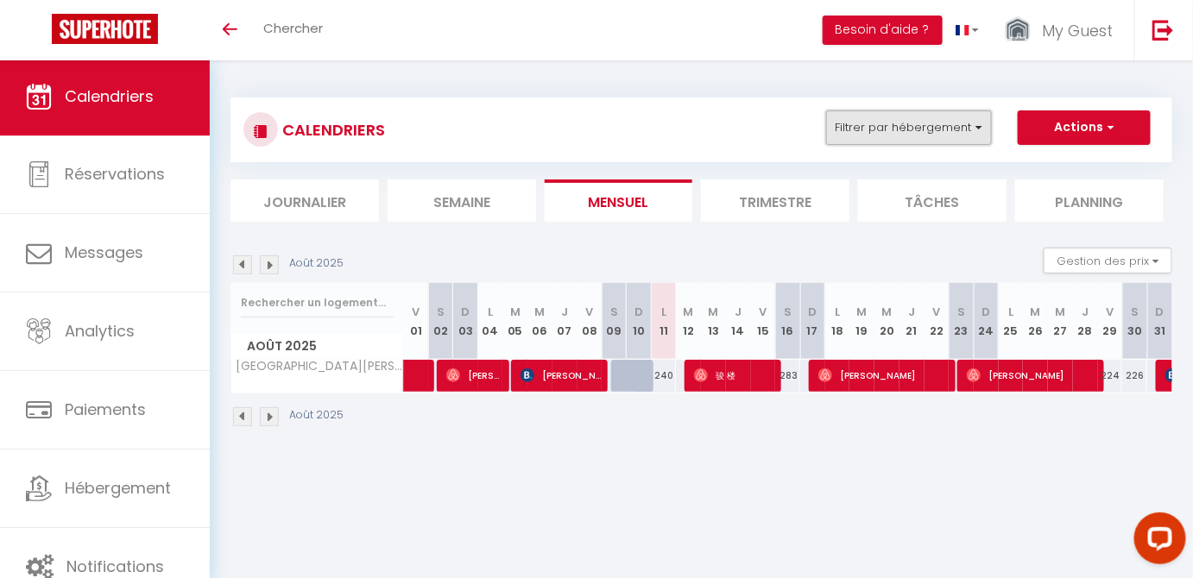
click at [976, 120] on button "Filtrer par hébergement" at bounding box center [909, 127] width 166 height 35
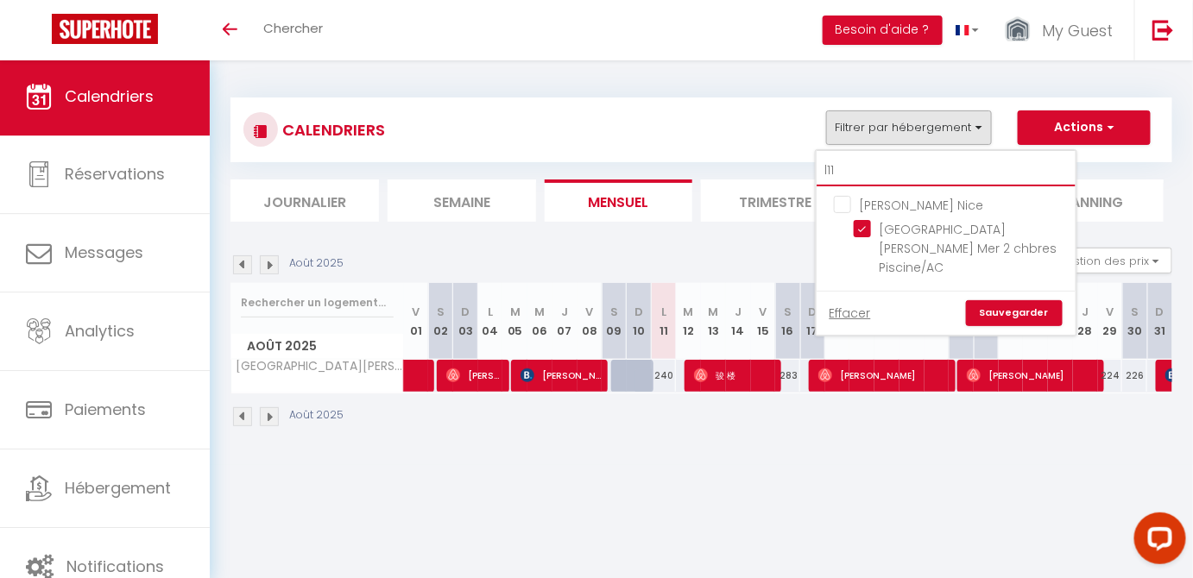
click at [936, 164] on input "l11" at bounding box center [945, 170] width 259 height 31
type input "l1"
checkbox input "false"
type input "l"
checkbox input "false"
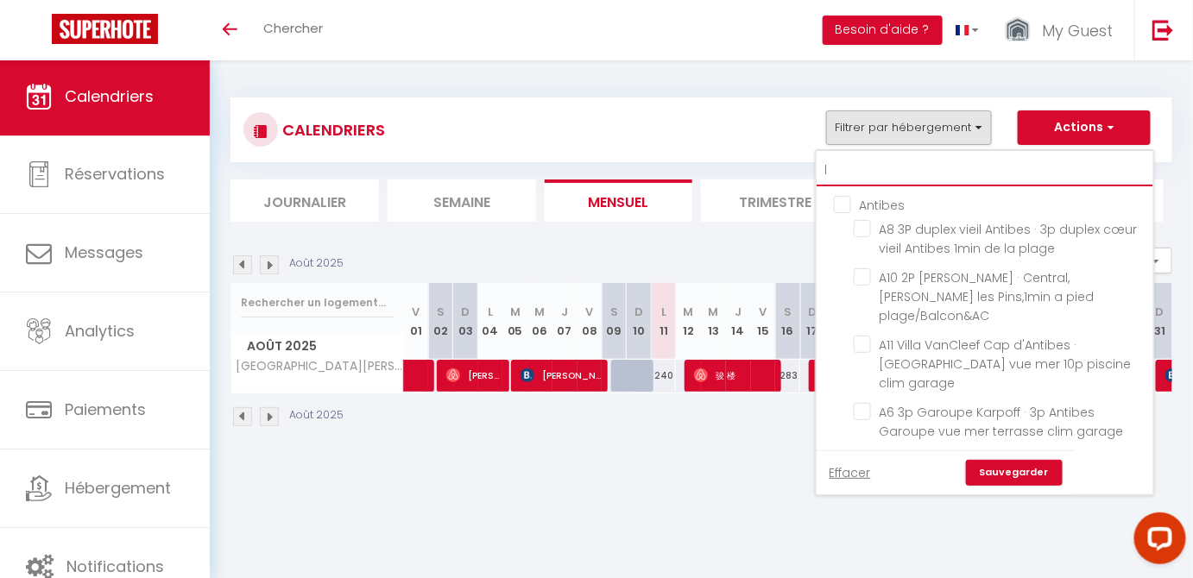
type input "l5"
checkbox input "false"
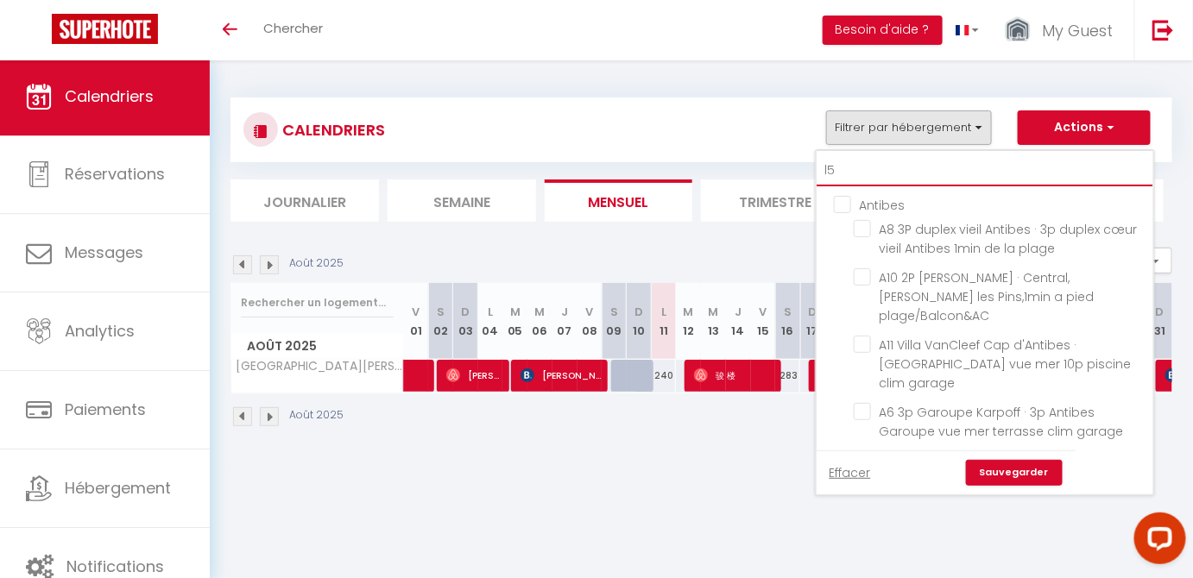
checkbox input "false"
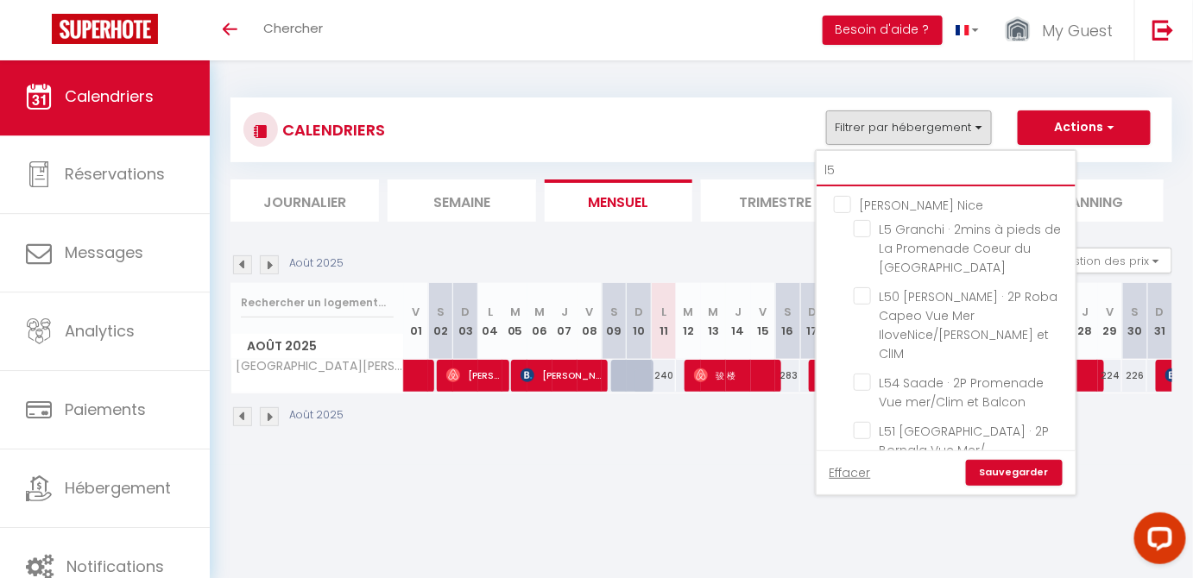
type input "l54"
checkbox input "false"
type input "l54"
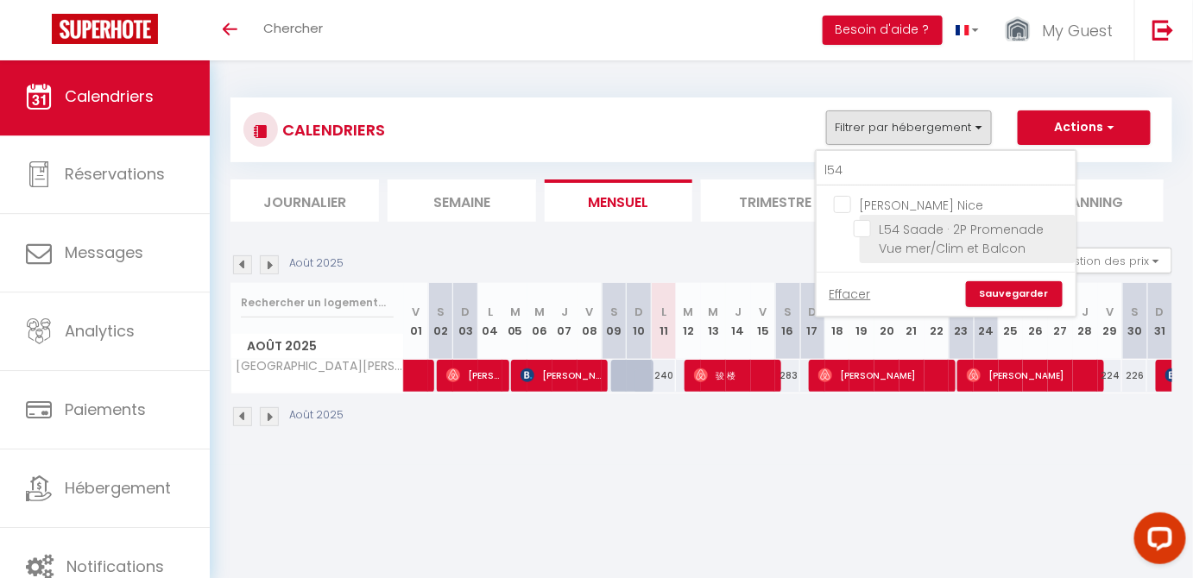
drag, startPoint x: 864, startPoint y: 223, endPoint x: 873, endPoint y: 224, distance: 8.7
click at [866, 223] on input "L54 Saade · 2P Promenade Vue mer/Clim et Balcon" at bounding box center [962, 228] width 216 height 17
checkbox input "true"
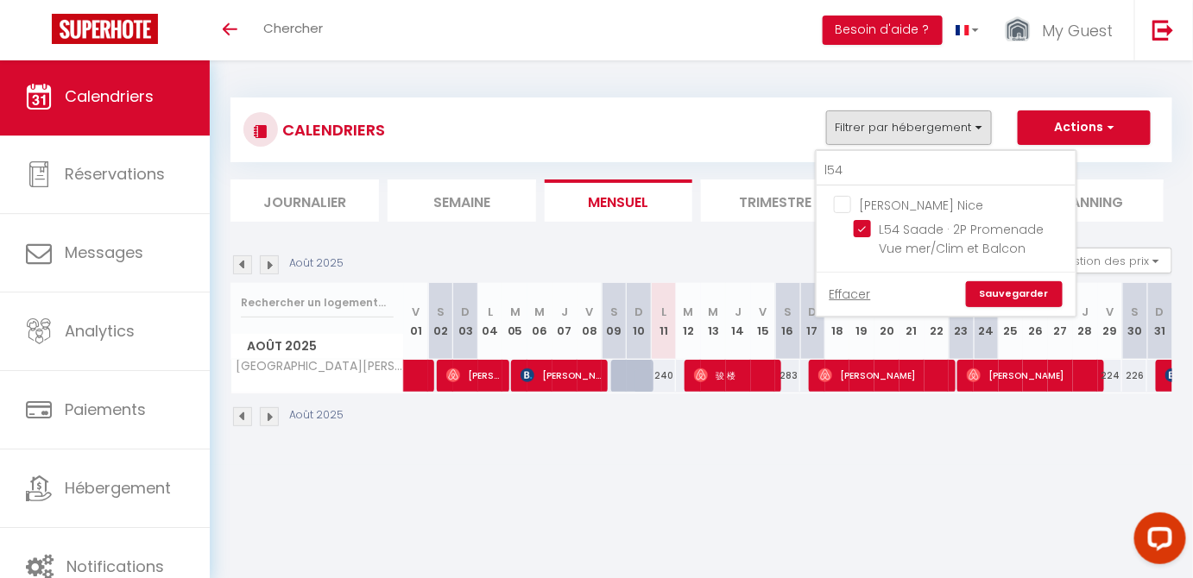
click at [1026, 289] on link "Sauvegarder" at bounding box center [1014, 294] width 97 height 26
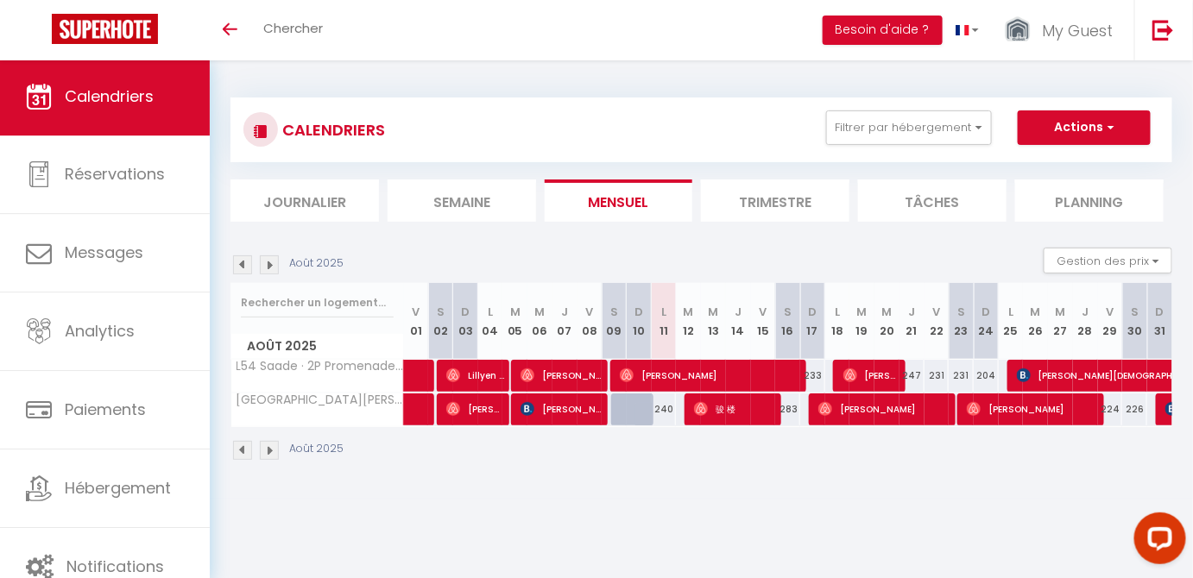
drag, startPoint x: 471, startPoint y: 41, endPoint x: 470, endPoint y: 32, distance: 9.6
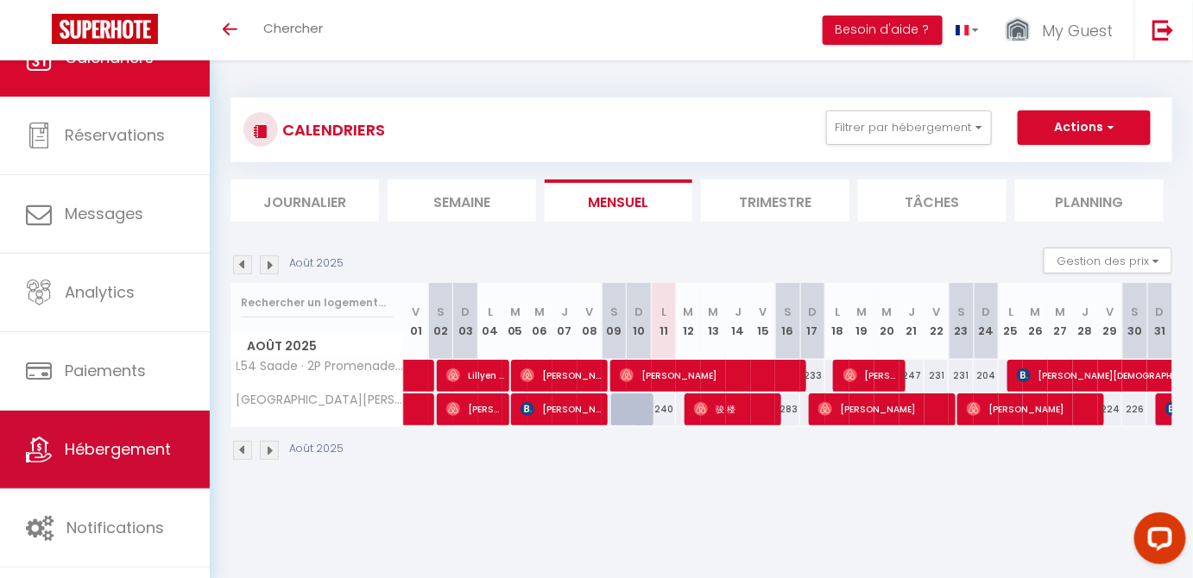
scroll to position [25, 0]
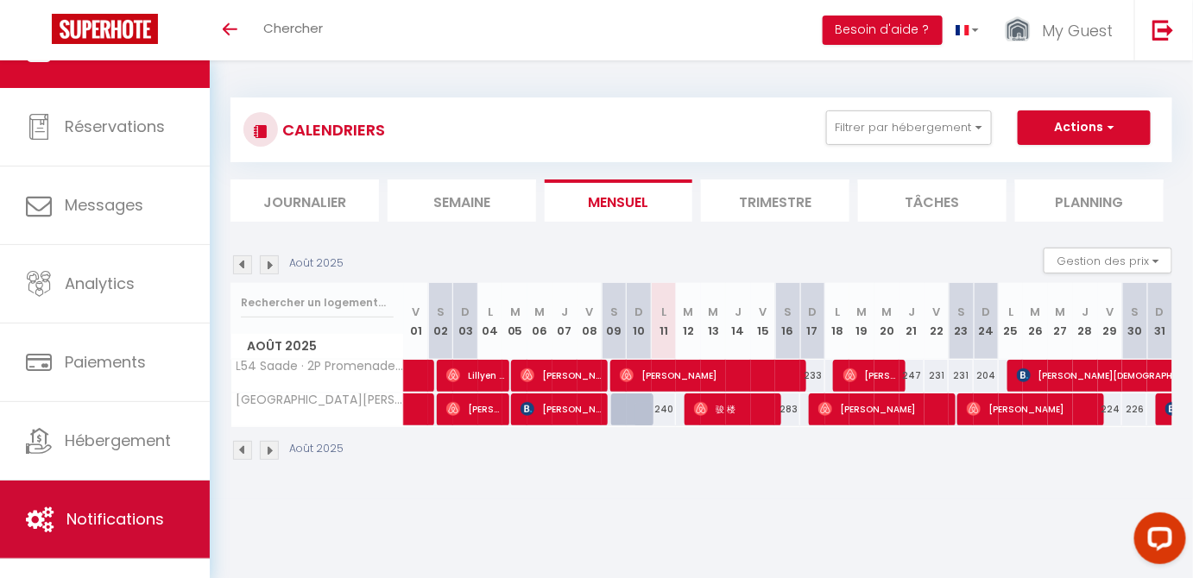
click at [142, 509] on span "Notifications" at bounding box center [115, 519] width 98 height 22
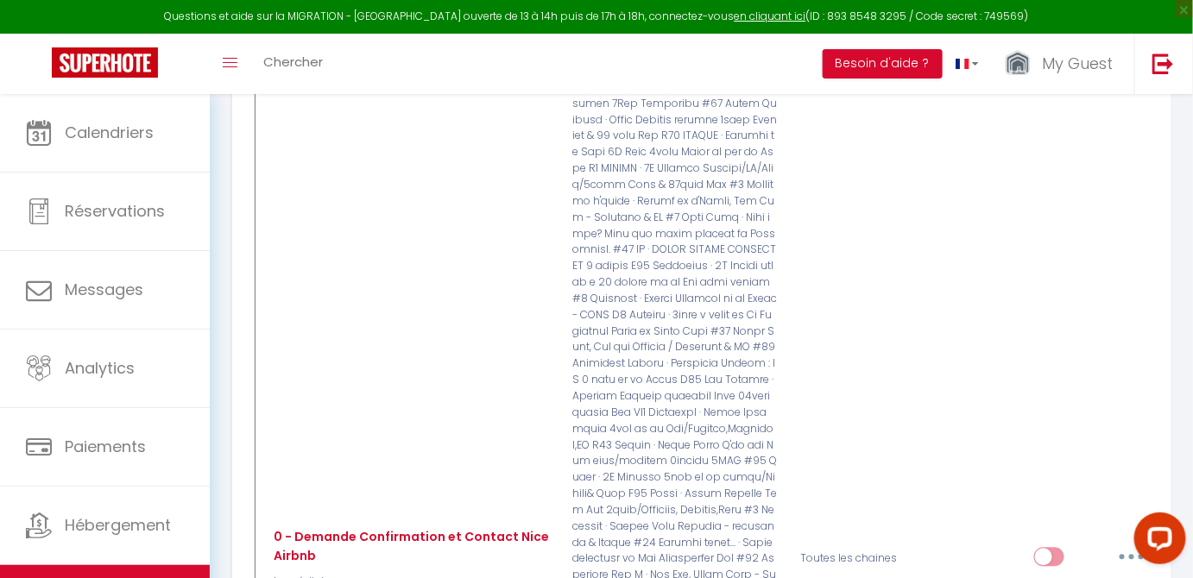
scroll to position [36181, 0]
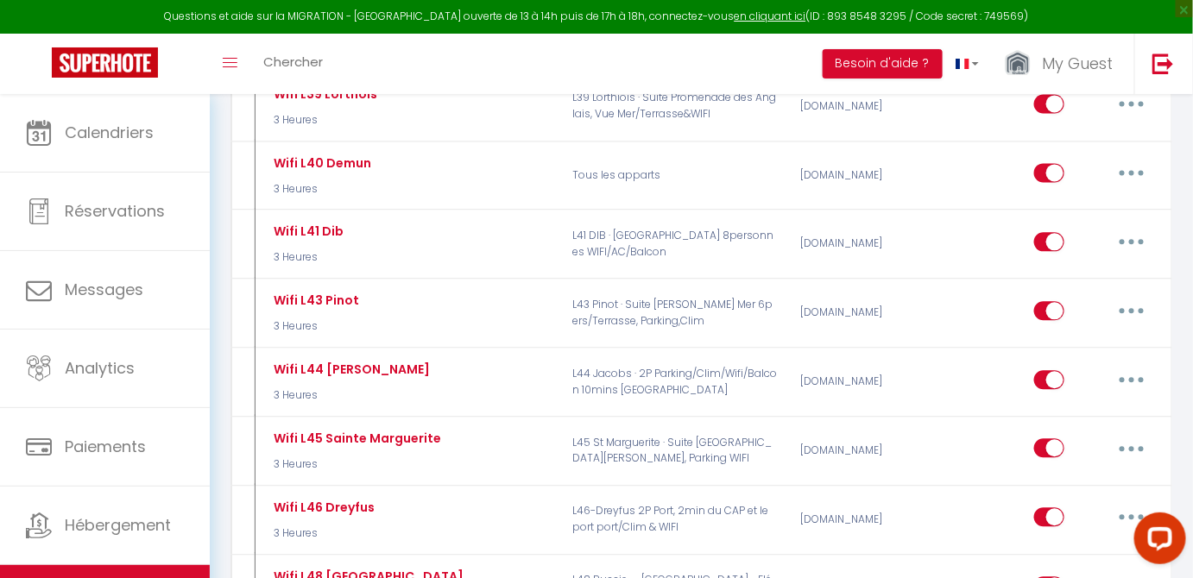
type input "Wifi L59 La loge"
select select "3"
select select "3 Heures"
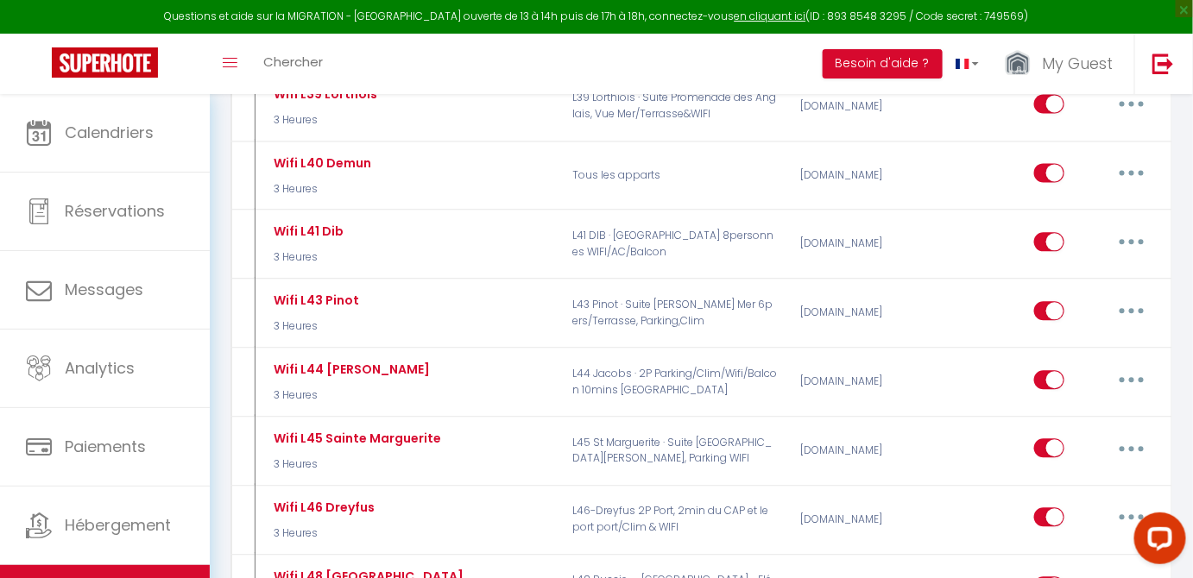
select select
checkbox input "true"
checkbox input "false"
radio input "true"
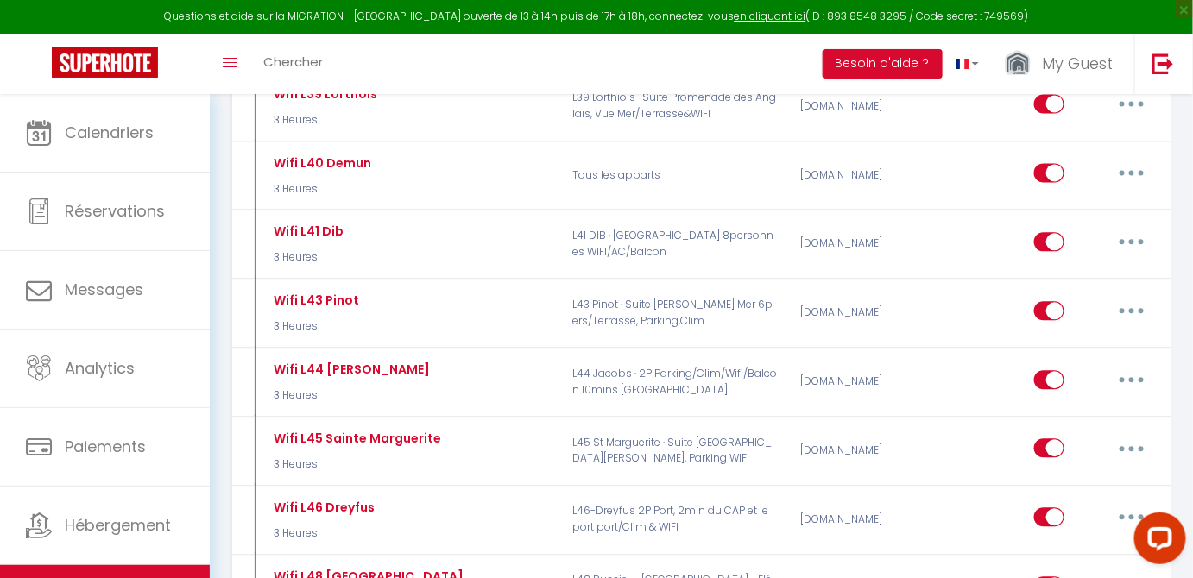
type input "Code WIFI"
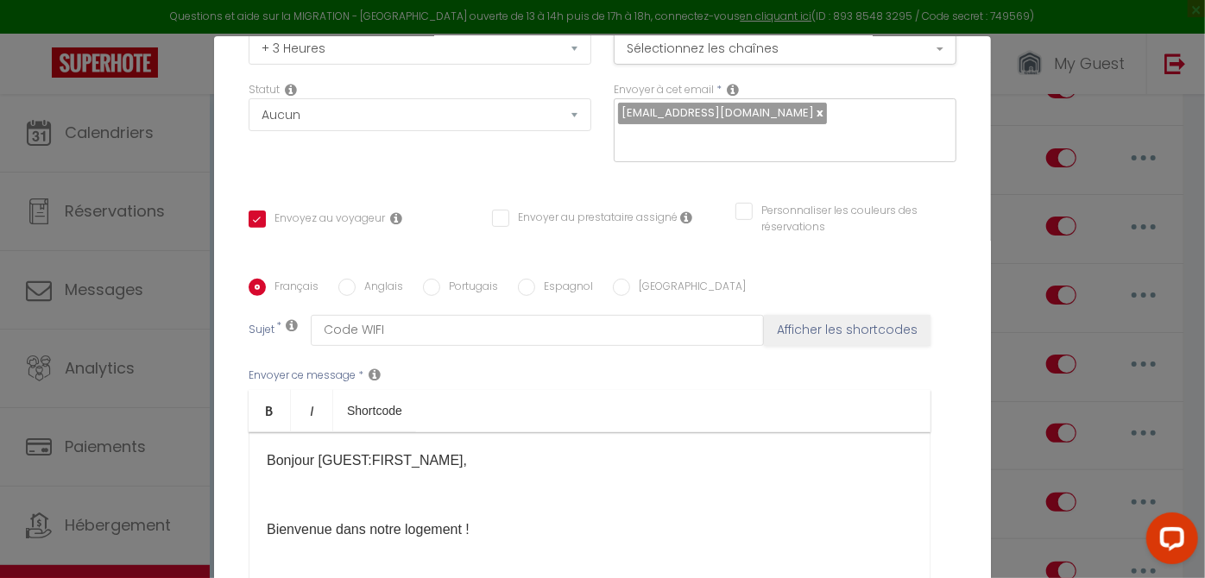
scroll to position [156, 0]
